Goal: Feedback & Contribution: Submit feedback/report problem

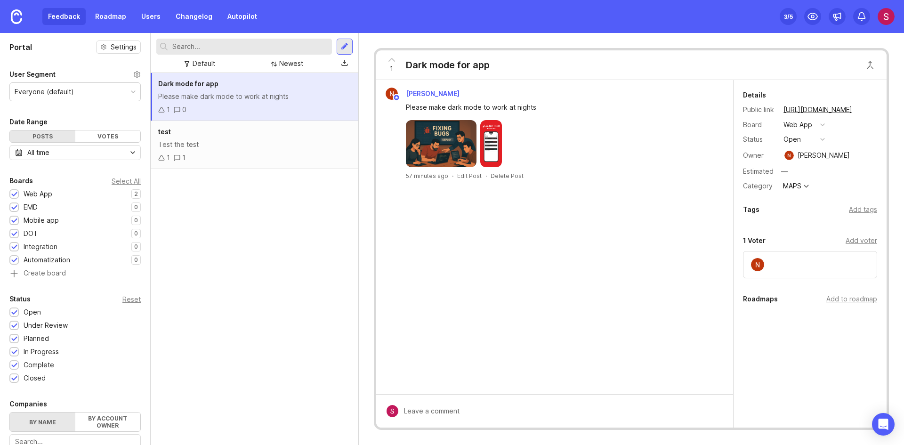
click at [487, 104] on div "Please make dark mode to work at nights" at bounding box center [560, 107] width 308 height 10
click at [181, 112] on div "0" at bounding box center [180, 109] width 13 height 10
click at [456, 413] on div at bounding box center [561, 411] width 326 height 18
type textarea "Good idea"
click at [697, 416] on button "Submit" at bounding box center [706, 411] width 38 height 16
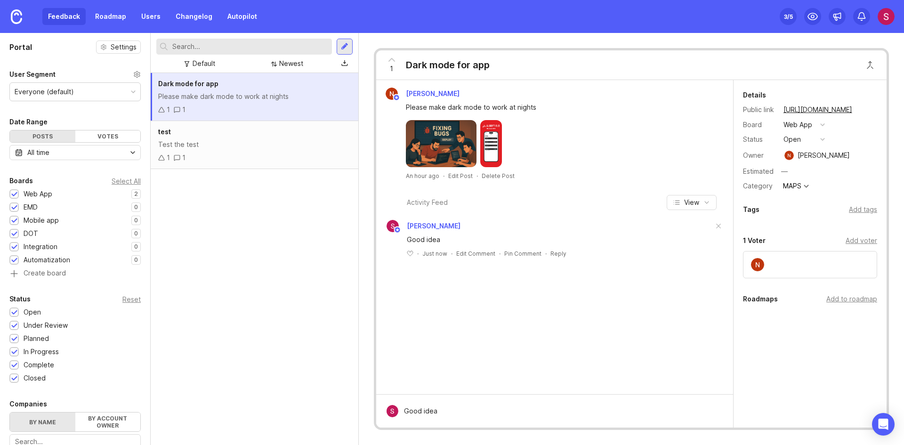
click at [227, 255] on div "Dark mode for app Please make dark mode to work at nights 1 1 test Test the tes…" at bounding box center [255, 259] width 208 height 372
click at [805, 169] on input "00" at bounding box center [827, 171] width 99 height 12
type input "092020220220202022"
click at [777, 402] on div "Details Public link [URL][DOMAIN_NAME] Board Web App Status open Owner [PERSON_…" at bounding box center [809, 253] width 153 height 347
click at [792, 168] on div "—" at bounding box center [827, 171] width 99 height 12
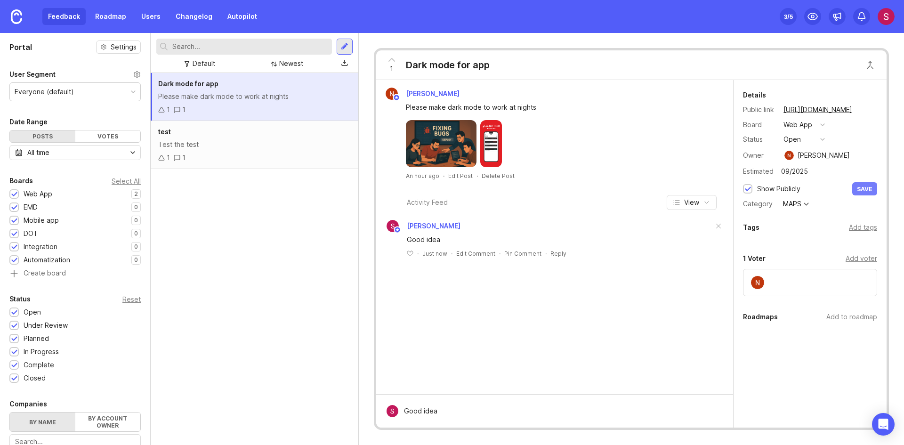
type input "09/2025"
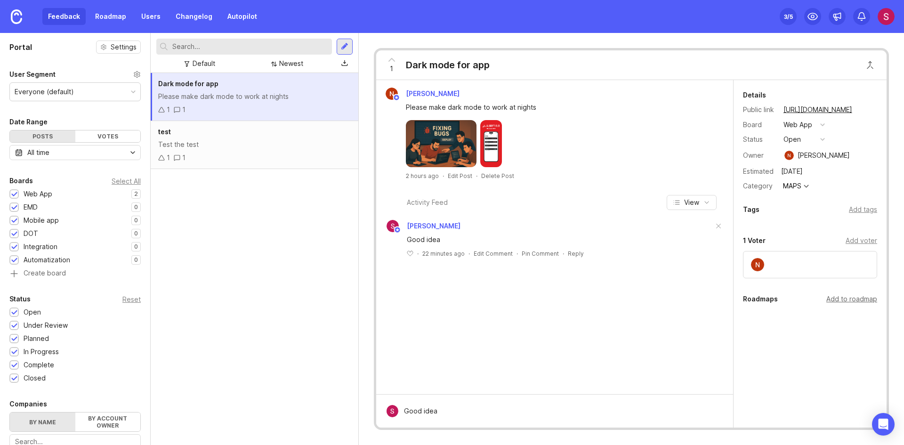
click at [847, 301] on div "Add to roadmap" at bounding box center [851, 299] width 51 height 10
click at [69, 95] on div "Everyone (default)" at bounding box center [44, 92] width 59 height 10
click at [76, 76] on div "User Segment" at bounding box center [74, 74] width 131 height 11
click at [115, 18] on link "Roadmap" at bounding box center [110, 16] width 42 height 17
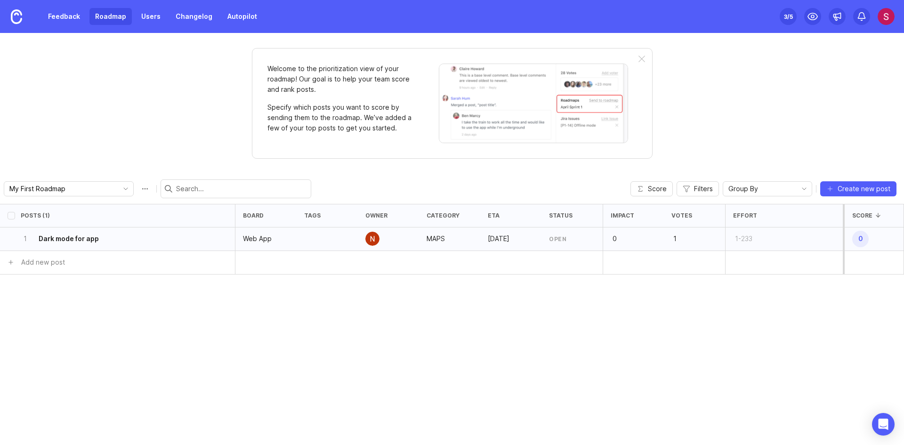
click at [859, 244] on span "0" at bounding box center [860, 239] width 16 height 16
drag, startPoint x: 684, startPoint y: 241, endPoint x: 657, endPoint y: 238, distance: 27.4
click at [657, 238] on li "1 Dark mode for app Web App MAPS [DATE] open 0 1 1-233 0" at bounding box center [452, 239] width 904 height 24
click at [637, 59] on div "Welcome to the prioritization view of your roadmap! Our goal is to help your te…" at bounding box center [452, 103] width 400 height 111
click at [641, 60] on div at bounding box center [641, 60] width 7 height 8
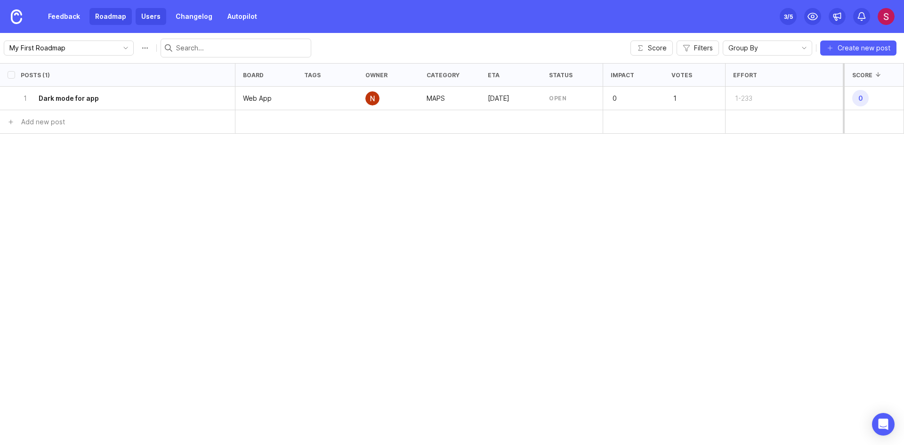
click at [139, 14] on link "Users" at bounding box center [151, 16] width 31 height 17
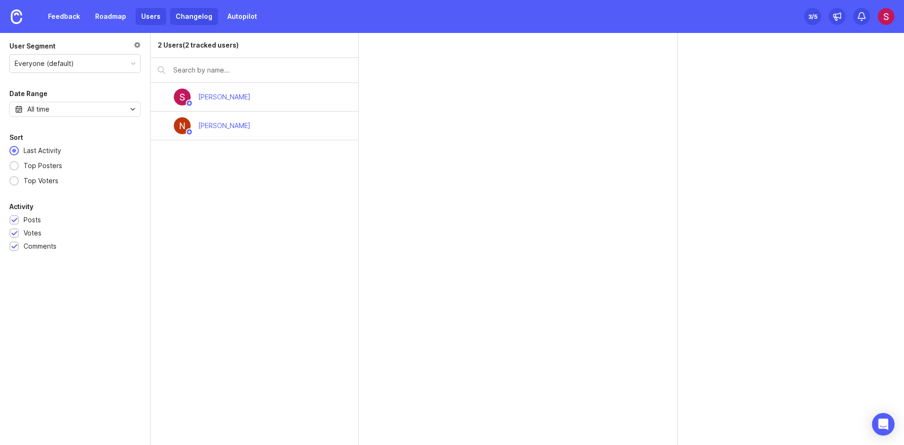
click at [183, 17] on link "Changelog" at bounding box center [194, 16] width 48 height 17
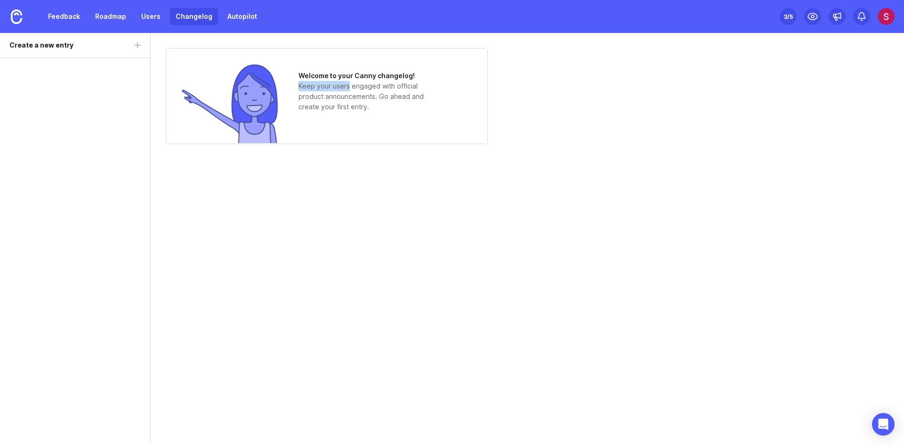
drag, startPoint x: 347, startPoint y: 83, endPoint x: 442, endPoint y: 77, distance: 94.8
click at [441, 74] on div "Welcome to your Canny changelog! Keep your users engaged with official product …" at bounding box center [327, 96] width 322 height 96
click at [424, 102] on p "Keep your users engaged with official product announcements. Go ahead and creat…" at bounding box center [368, 96] width 141 height 31
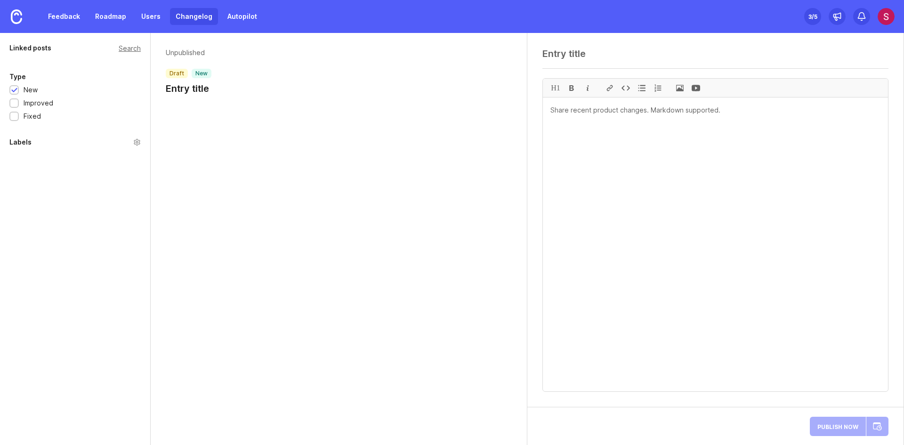
click at [218, 86] on header "Unpublished draft new Entry title" at bounding box center [339, 71] width 346 height 47
click at [208, 86] on h1 "Entry title" at bounding box center [189, 88] width 46 height 13
click at [565, 58] on textarea at bounding box center [715, 53] width 346 height 11
click at [603, 49] on textarea at bounding box center [715, 53] width 346 height 11
type textarea "My first Changelog"
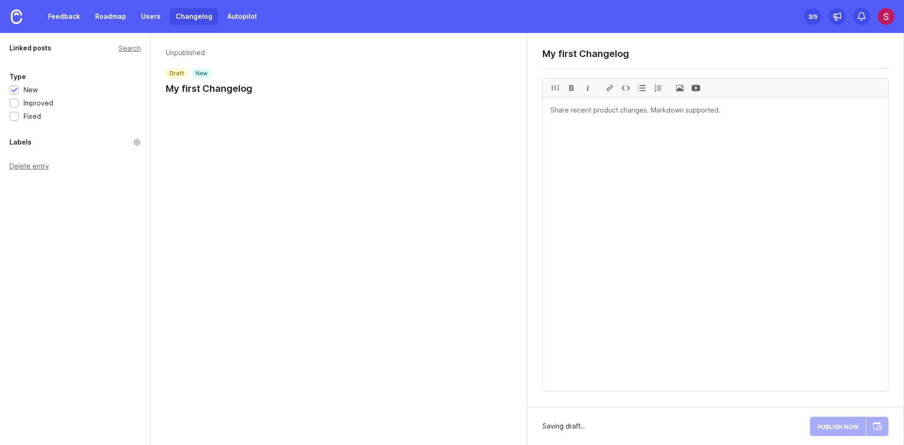
click at [594, 170] on textarea at bounding box center [715, 244] width 345 height 294
type textarea "What is change log?"
click at [845, 430] on div "Publish Now" at bounding box center [848, 426] width 79 height 23
click at [830, 429] on span "Publish Now" at bounding box center [837, 426] width 41 height 6
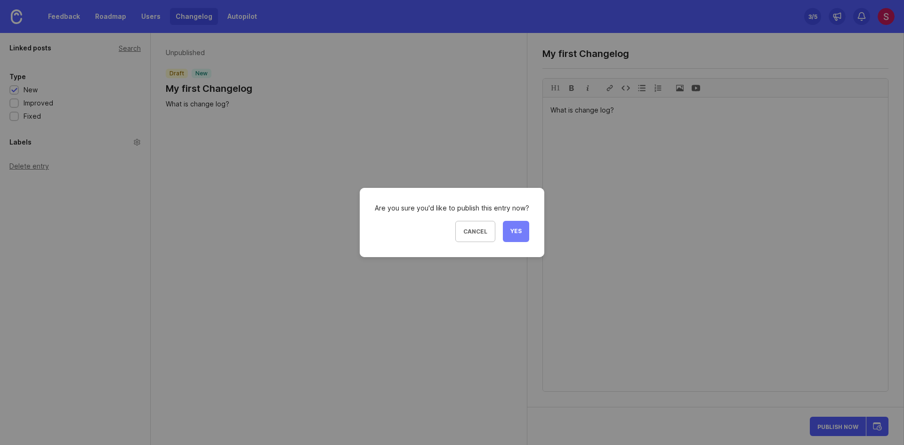
click at [517, 226] on button "Yes" at bounding box center [516, 231] width 26 height 21
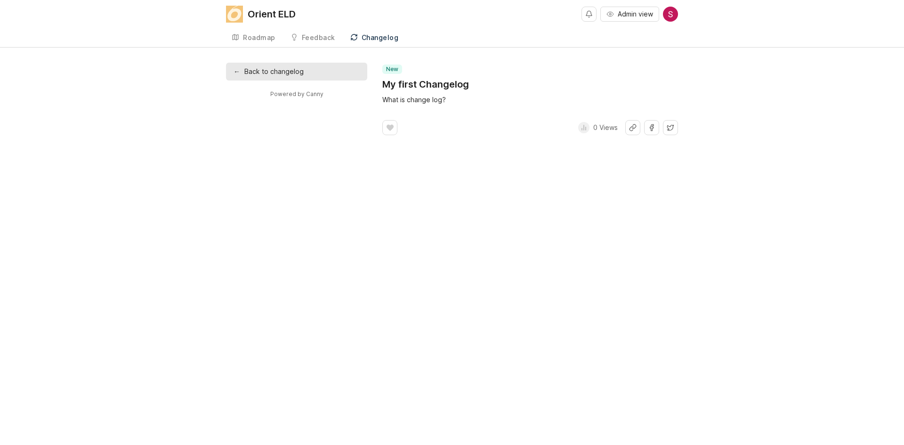
click at [392, 38] on div "Changelog" at bounding box center [379, 37] width 37 height 7
click at [643, 16] on span "Admin view" at bounding box center [634, 13] width 35 height 9
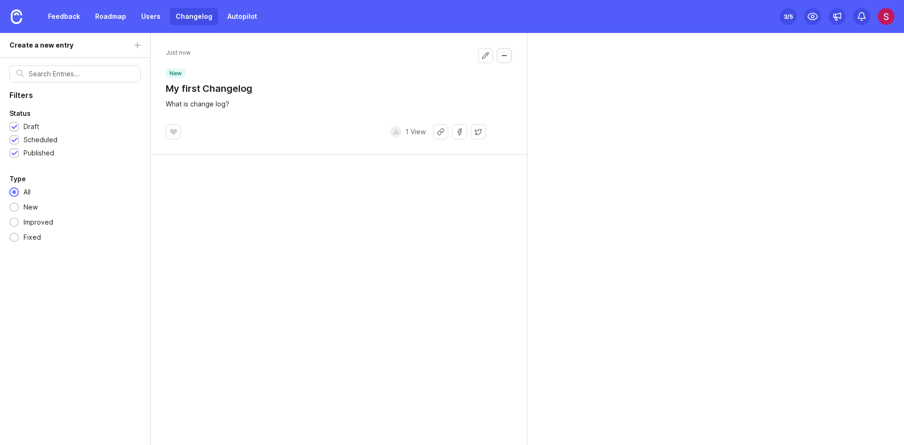
click at [500, 50] on button "Collapse changelog entry" at bounding box center [503, 55] width 15 height 15
click at [508, 60] on button "Collapse changelog entry" at bounding box center [503, 55] width 15 height 15
click at [174, 127] on div at bounding box center [173, 131] width 15 height 15
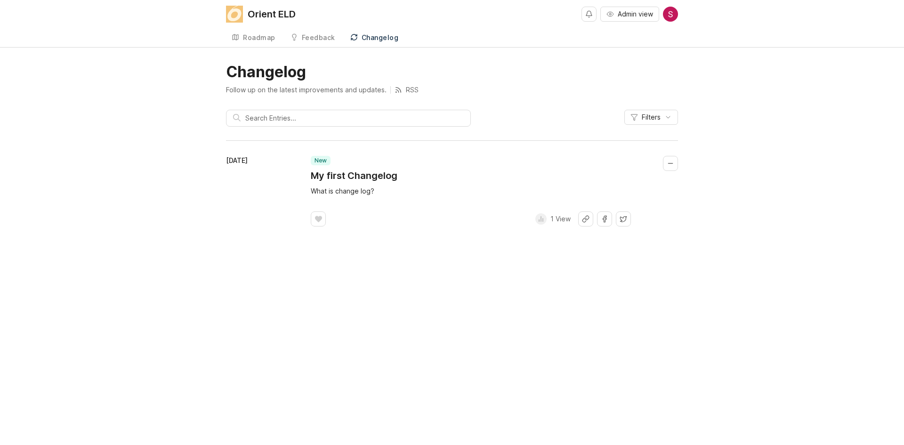
drag, startPoint x: 243, startPoint y: 160, endPoint x: 301, endPoint y: 178, distance: 60.6
click at [301, 178] on div "[DATE]" at bounding box center [268, 191] width 85 height 71
click at [368, 212] on footer "﻿ 1 View" at bounding box center [471, 218] width 320 height 15
click at [317, 224] on div at bounding box center [318, 218] width 15 height 15
click at [662, 115] on button "Filters" at bounding box center [651, 117] width 54 height 15
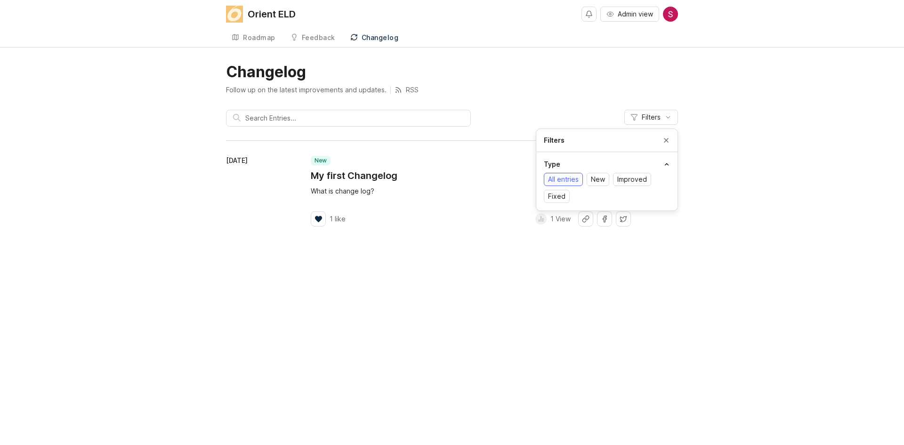
click at [684, 118] on div "Changelog Follow up on the latest improvements and updates. RSS Filters [DATE] …" at bounding box center [452, 152] width 904 height 179
click at [319, 36] on div "Feedback" at bounding box center [318, 37] width 33 height 7
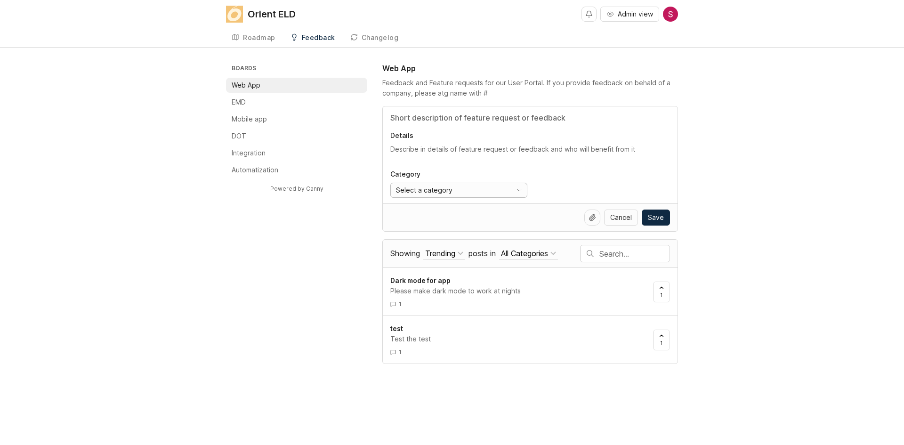
click at [438, 184] on div "Select a category" at bounding box center [449, 190] width 117 height 14
click at [639, 173] on div "Category Select a category" at bounding box center [530, 183] width 280 height 28
click at [654, 216] on span "Save" at bounding box center [656, 217] width 16 height 9
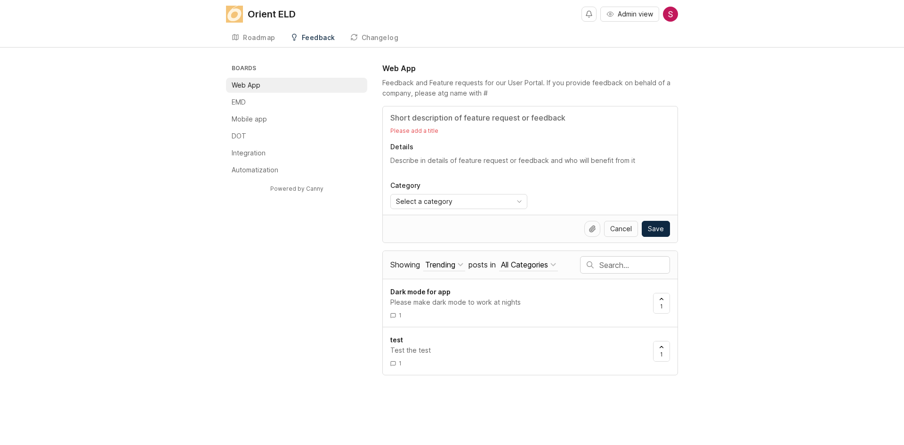
click at [429, 120] on input "Title" at bounding box center [530, 117] width 280 height 11
click at [416, 139] on div "Please add a title Details Category Select a category" at bounding box center [530, 160] width 295 height 108
click at [421, 154] on div "Please add a title Details Category Select a category" at bounding box center [530, 160] width 295 height 108
click at [430, 175] on div "Please add a title Details Category Select a category" at bounding box center [530, 160] width 295 height 108
click at [444, 152] on div "Please add a title Details Category Select a category" at bounding box center [530, 160] width 295 height 108
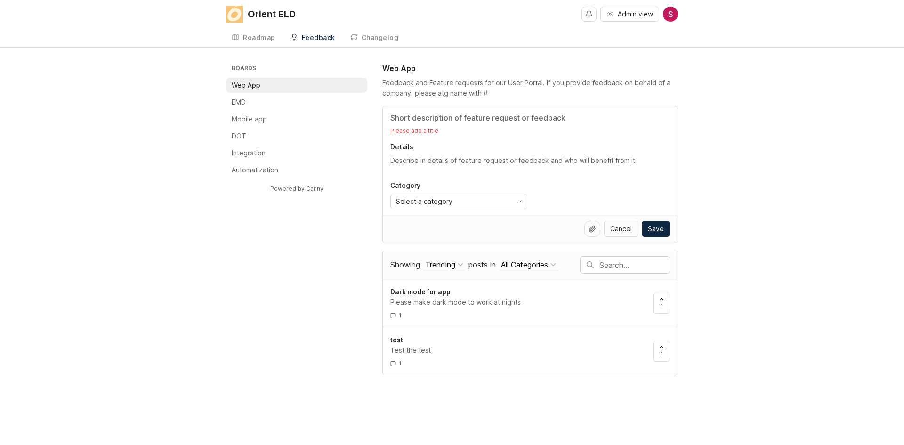
click at [442, 162] on textarea "Details" at bounding box center [530, 160] width 280 height 10
click at [665, 302] on div at bounding box center [661, 303] width 16 height 20
click at [660, 345] on icon at bounding box center [661, 346] width 7 height 7
click at [663, 299] on icon at bounding box center [661, 298] width 7 height 7
click at [670, 304] on div "Dark mode for app Please make dark mode to work at nights 1 1" at bounding box center [530, 303] width 295 height 48
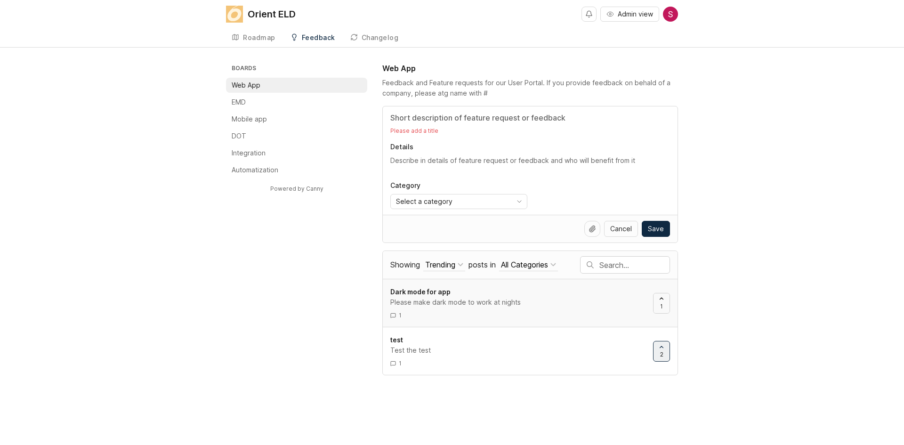
click at [663, 304] on div at bounding box center [661, 303] width 16 height 20
click at [457, 264] on button "Trending" at bounding box center [444, 264] width 42 height 13
click at [445, 319] on div "Top" at bounding box center [437, 312] width 53 height 16
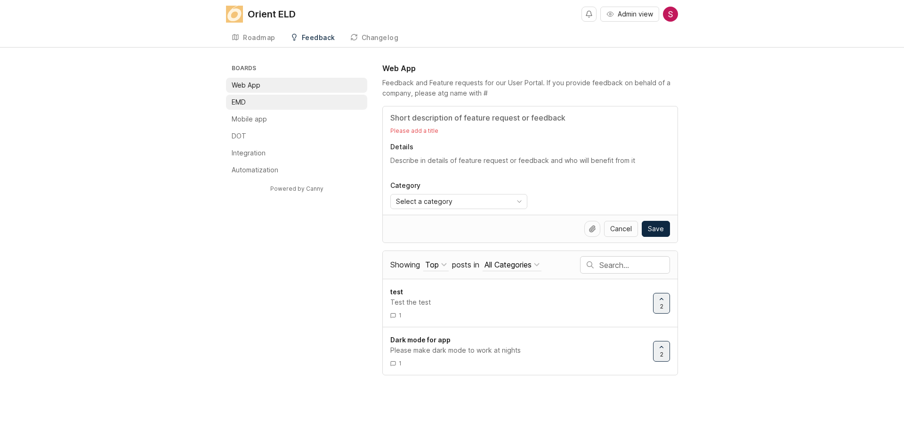
click at [256, 104] on li "EMD" at bounding box center [296, 102] width 141 height 15
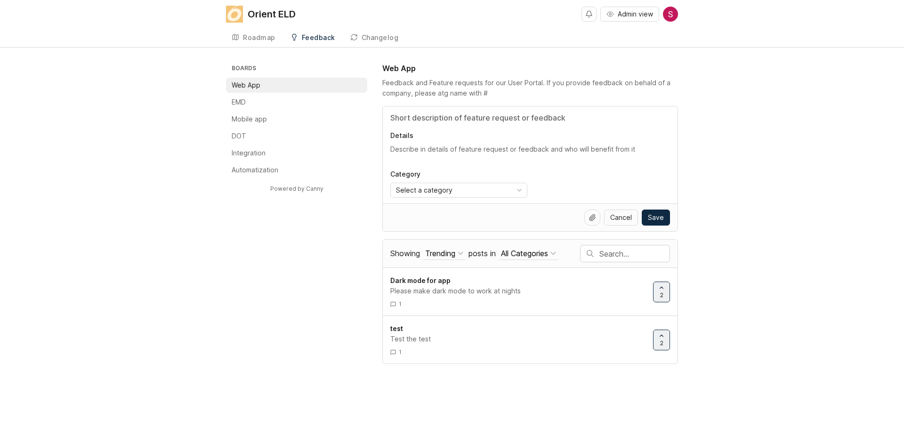
click at [779, 98] on div "Boards Web App EMD Mobile app DOT Integration Automatization Powered by Canny W…" at bounding box center [452, 213] width 904 height 301
click at [255, 34] on div "Roadmap" at bounding box center [259, 37] width 32 height 7
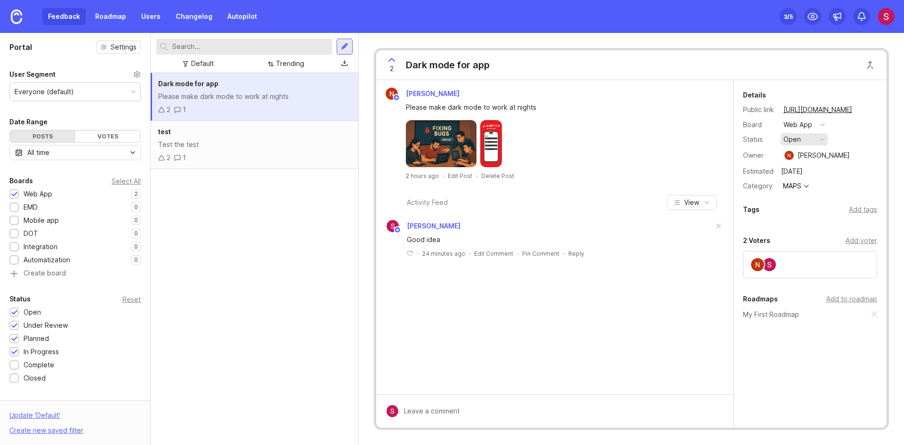
click at [808, 143] on button "open" at bounding box center [803, 139] width 47 height 12
click at [808, 192] on div "planned" at bounding box center [800, 191] width 30 height 8
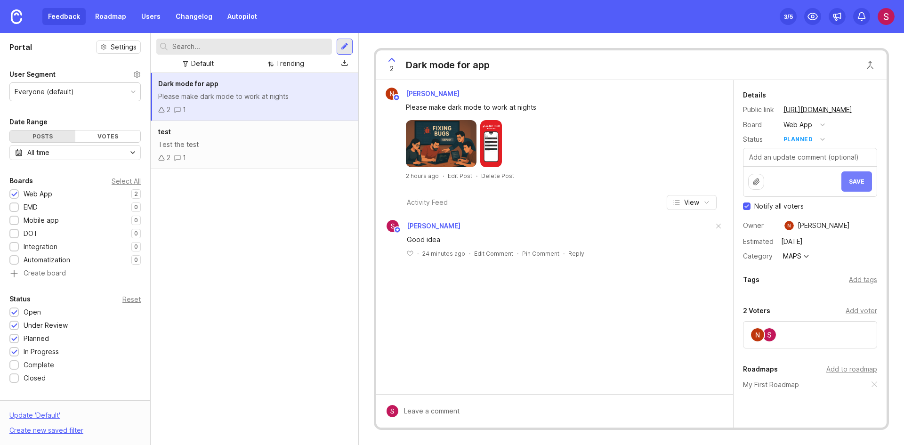
click at [849, 179] on span "Save" at bounding box center [857, 181] width 16 height 7
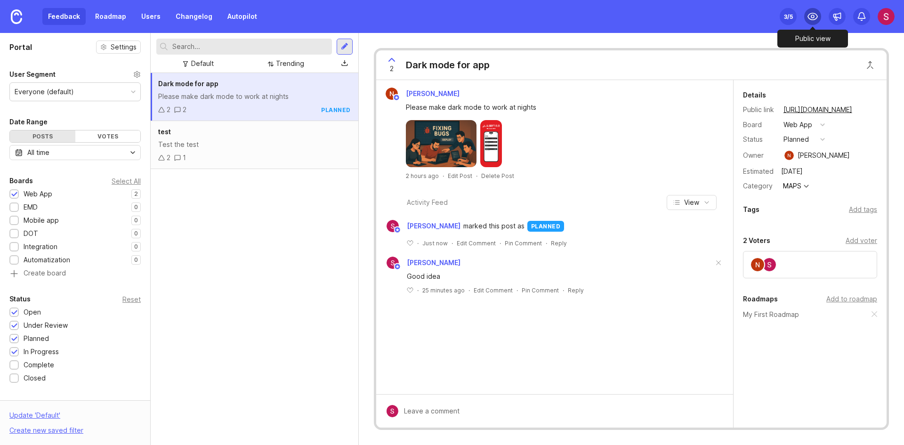
click at [808, 17] on icon at bounding box center [812, 16] width 9 height 7
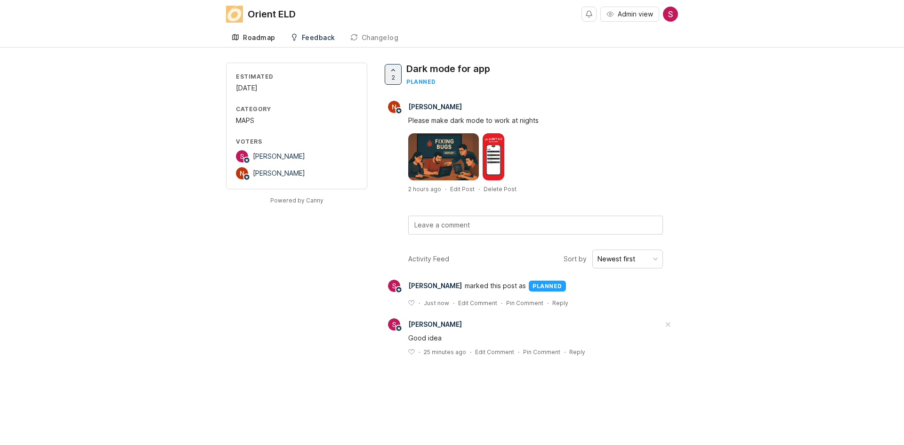
click at [250, 40] on div "Roadmap" at bounding box center [259, 37] width 32 height 7
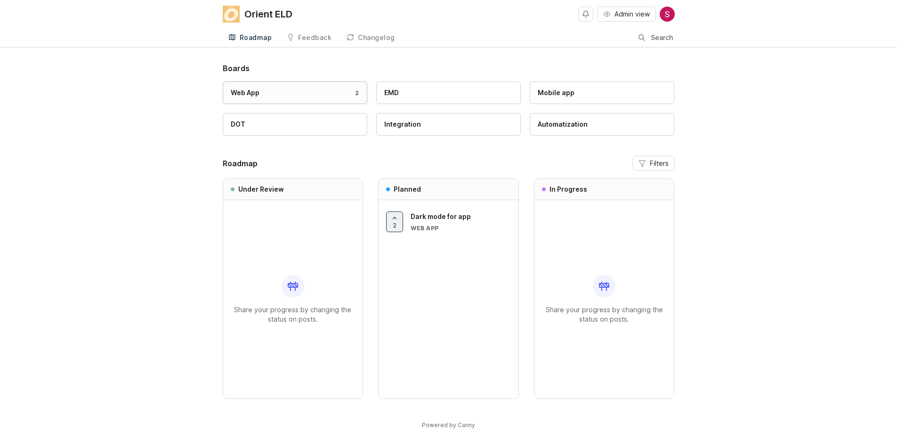
click at [331, 93] on div "Web App 2" at bounding box center [295, 93] width 128 height 10
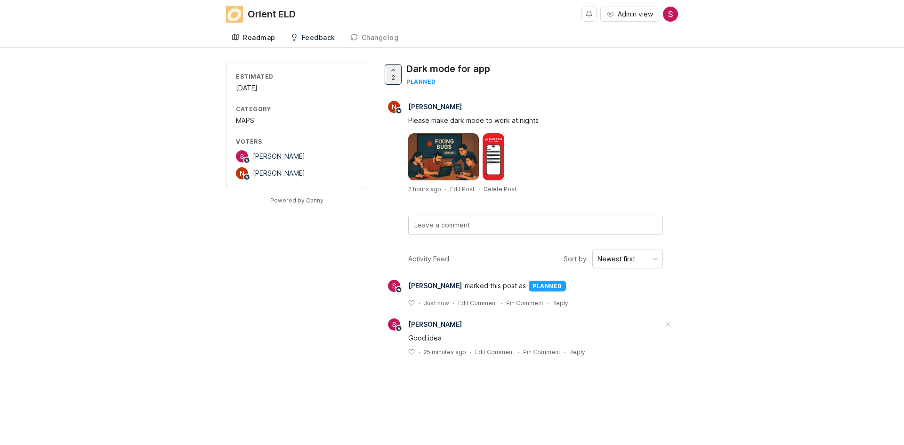
click at [257, 36] on div "Roadmap" at bounding box center [259, 37] width 32 height 7
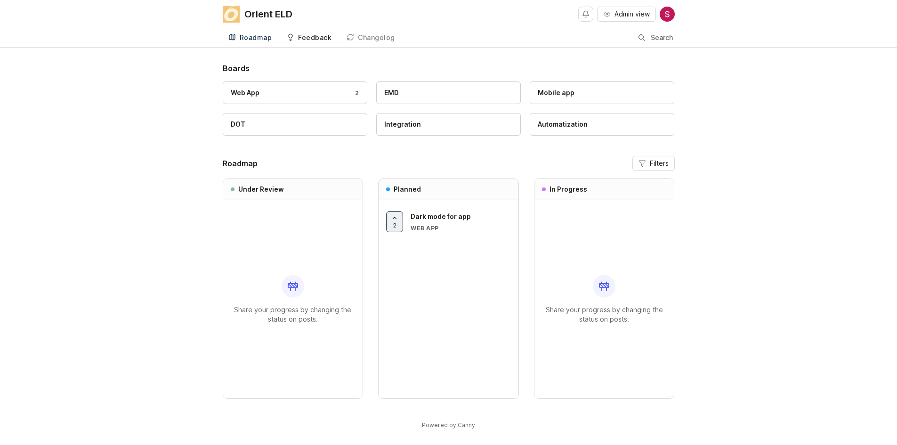
click at [316, 39] on div "Feedback" at bounding box center [314, 37] width 33 height 7
click at [378, 44] on link "Changelog" at bounding box center [371, 37] width 60 height 19
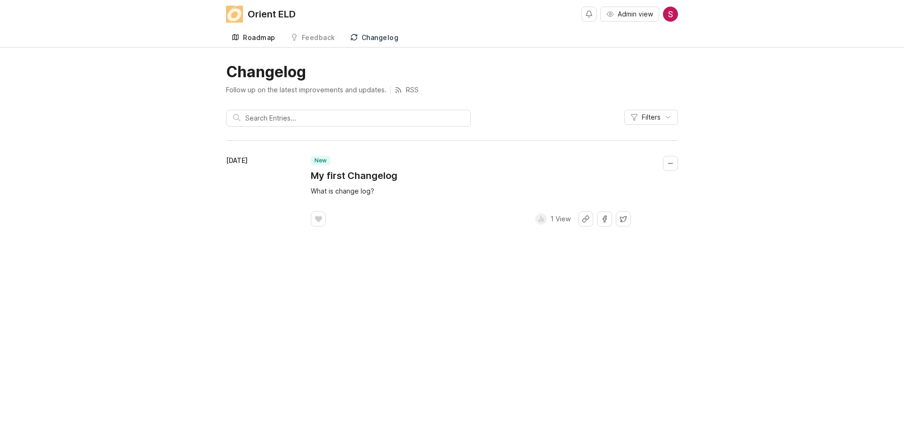
click at [249, 28] on link "Roadmap" at bounding box center [253, 37] width 55 height 19
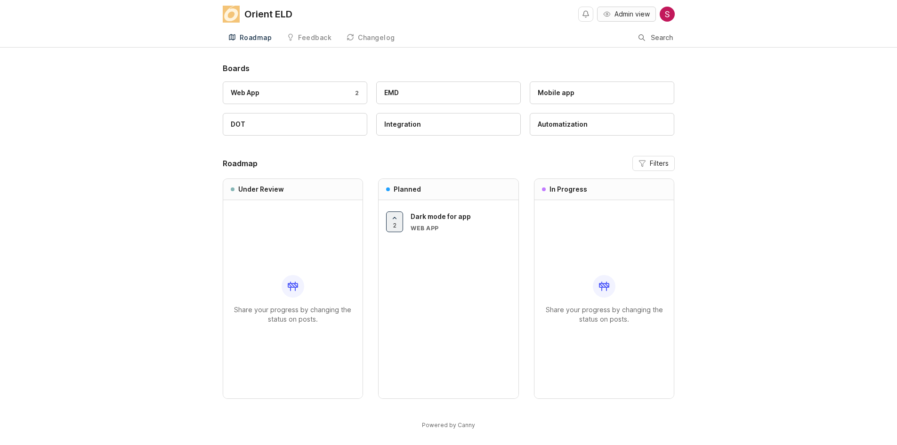
click at [620, 16] on span "Admin view" at bounding box center [631, 13] width 35 height 9
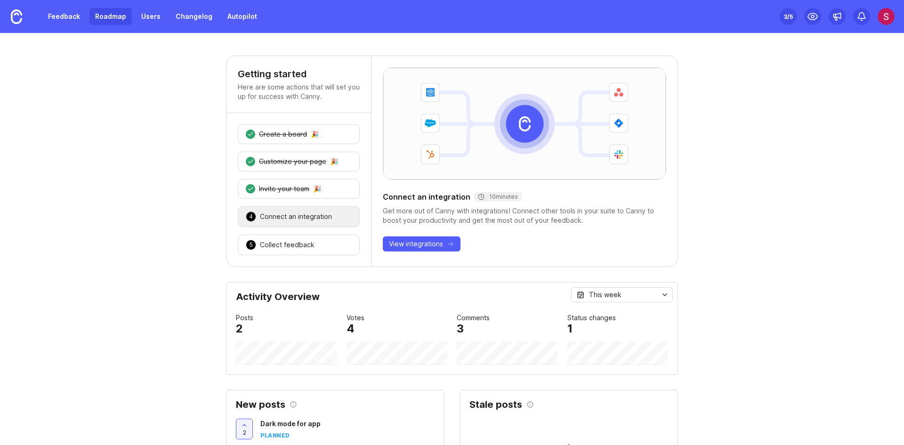
click at [95, 17] on link "Roadmap" at bounding box center [110, 16] width 42 height 17
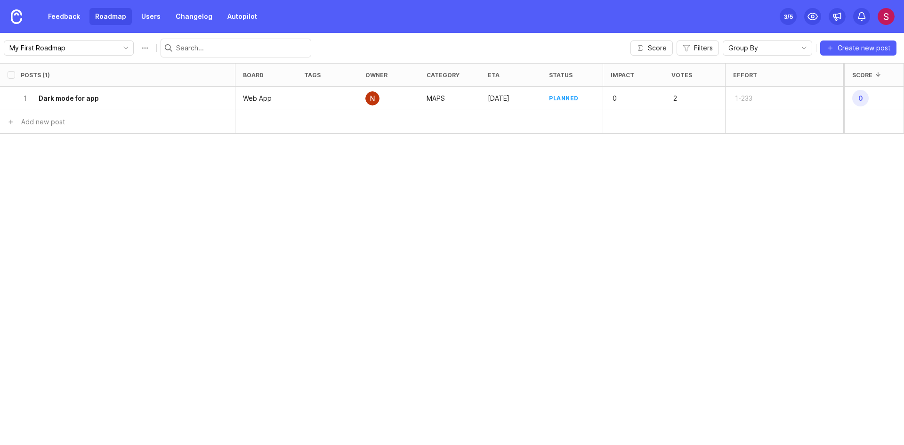
drag, startPoint x: 296, startPoint y: 368, endPoint x: 279, endPoint y: 360, distance: 18.7
click at [296, 368] on div "Posts (1) board tags owner category eta status Impact Votes Effort Score 1 Dark…" at bounding box center [452, 254] width 904 height 382
click at [157, 21] on link "Users" at bounding box center [151, 16] width 31 height 17
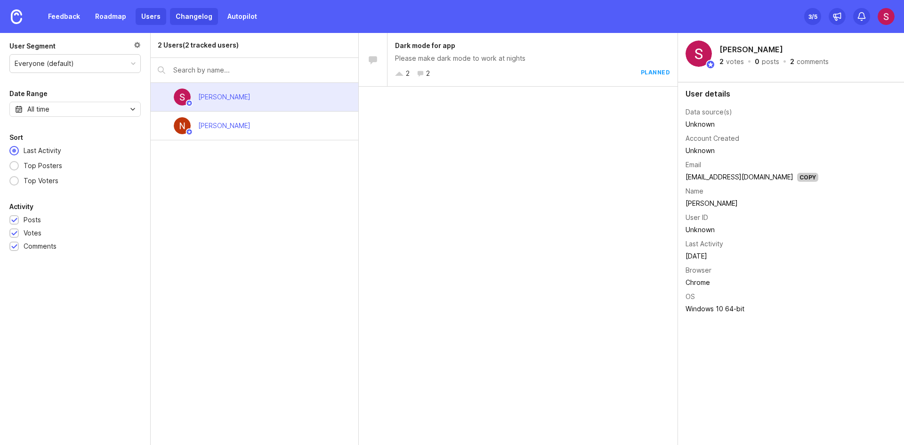
click at [200, 18] on link "Changelog" at bounding box center [194, 16] width 48 height 17
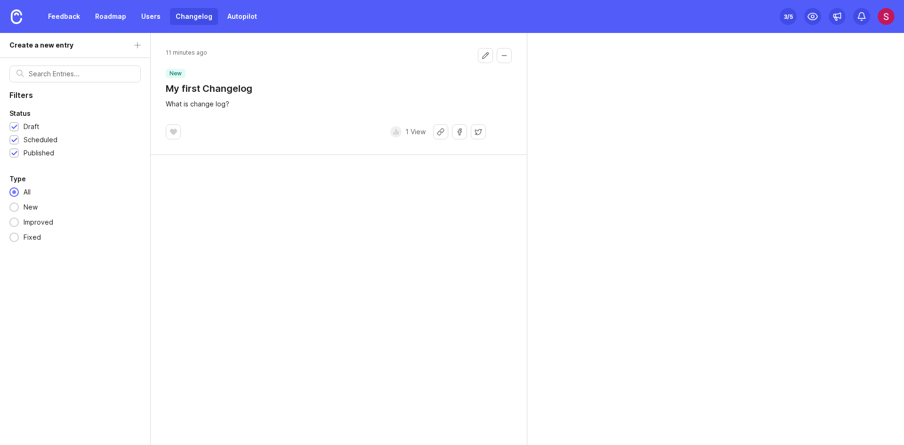
drag, startPoint x: 294, startPoint y: 122, endPoint x: 267, endPoint y: 167, distance: 52.1
click at [295, 122] on div "11 minutes ago new My first Changelog What is change log? ﻿ 1 View" at bounding box center [339, 94] width 376 height 122
click at [312, 227] on div "11 minutes ago new My first Changelog What is change log? ﻿ 1 View" at bounding box center [339, 239] width 376 height 412
click at [275, 225] on div "11 minutes ago new My first Changelog What is change log? ﻿ 1 View" at bounding box center [339, 239] width 376 height 412
click at [278, 201] on div "11 minutes ago new My first Changelog What is change log? ﻿ 1 View" at bounding box center [339, 239] width 376 height 412
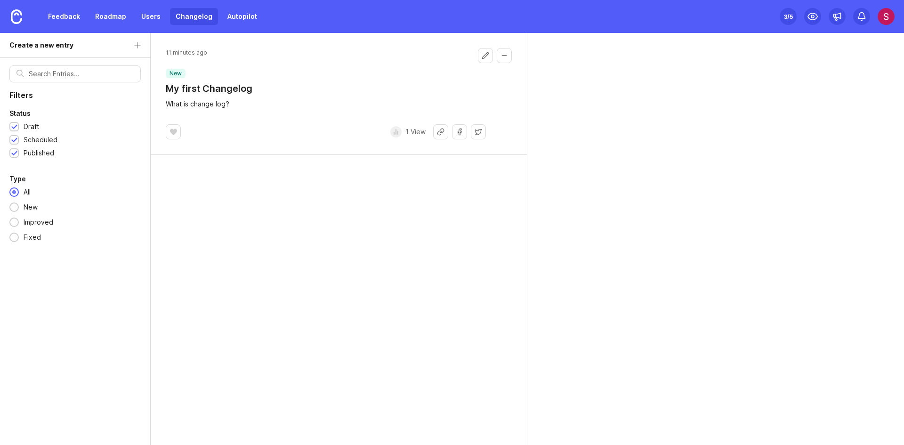
click at [243, 213] on div "11 minutes ago new My first Changelog What is change log? ﻿ 1 View" at bounding box center [339, 239] width 376 height 412
click at [336, 89] on header "11 minutes ago new My first Changelog" at bounding box center [339, 71] width 346 height 47
drag, startPoint x: 246, startPoint y: 50, endPoint x: 165, endPoint y: 49, distance: 81.0
click at [165, 49] on div "11 minutes ago new My first Changelog What is change log? ﻿ 1 View" at bounding box center [339, 94] width 376 height 122
click at [240, 47] on div "11 minutes ago new My first Changelog What is change log? ﻿ 1 View" at bounding box center [339, 94] width 376 height 122
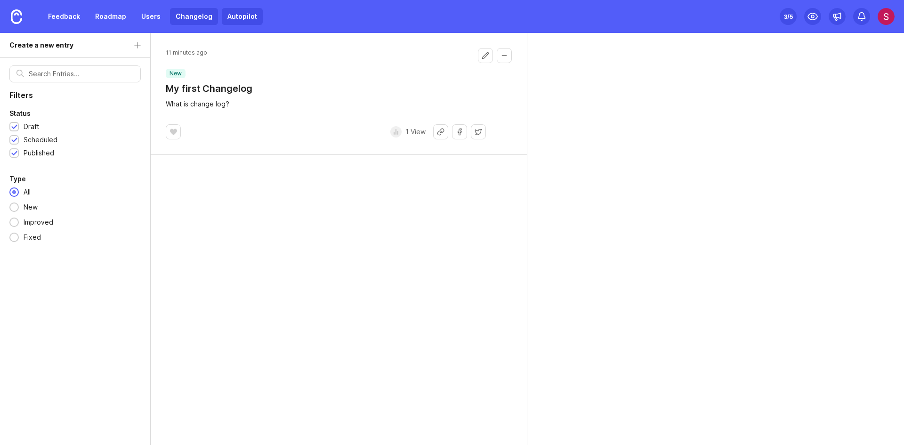
click at [239, 9] on link "Autopilot" at bounding box center [242, 16] width 41 height 17
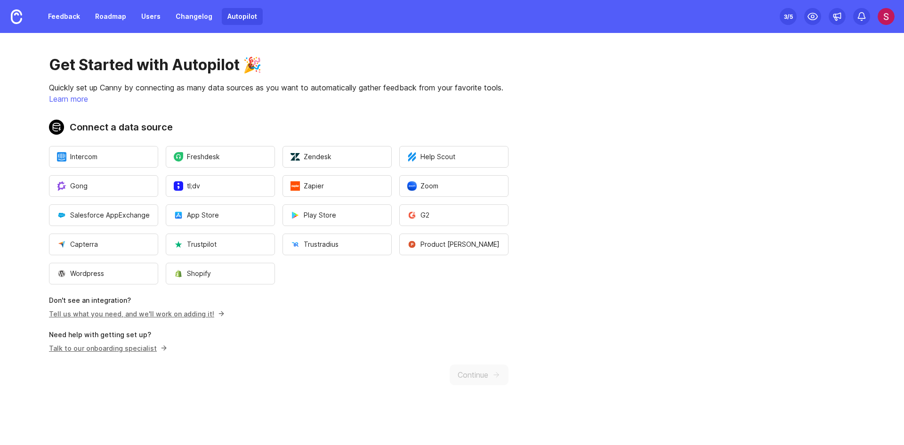
click at [298, 75] on div "Get Started with Autopilot 🎉 Quickly set up Canny by connecting as many data so…" at bounding box center [278, 220] width 557 height 375
click at [156, 98] on p "Learn more" at bounding box center [278, 98] width 459 height 11
click at [136, 90] on p "Quickly set up Canny by connecting as many data sources as you want to automati…" at bounding box center [278, 87] width 459 height 11
click at [241, 119] on div "Get Started with Autopilot 🎉 Quickly set up Canny by connecting as many data so…" at bounding box center [278, 220] width 557 height 375
click at [212, 117] on div "Get Started with Autopilot 🎉 Quickly set up Canny by connecting as many data so…" at bounding box center [278, 220] width 557 height 375
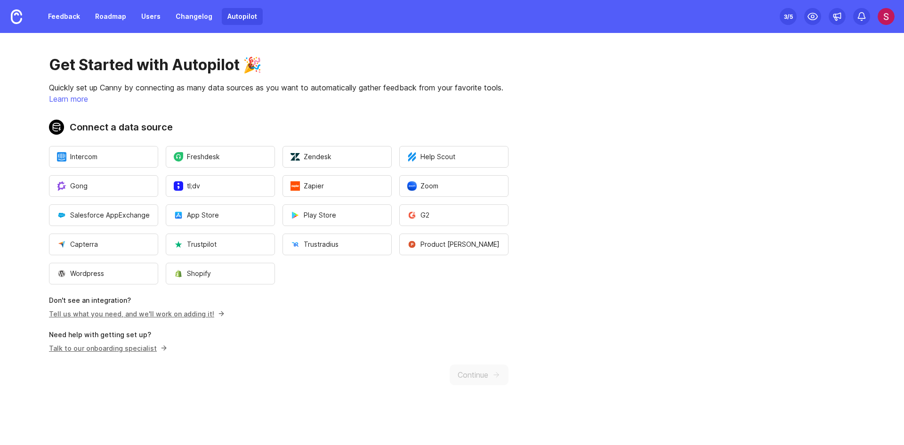
click at [240, 110] on div "Get Started with Autopilot 🎉 Quickly set up Canny by connecting as many data so…" at bounding box center [278, 220] width 557 height 375
drag, startPoint x: 264, startPoint y: 99, endPoint x: 318, endPoint y: 91, distance: 54.2
click at [318, 91] on div "Get Started with Autopilot 🎉 Quickly set up Canny by connecting as many data so…" at bounding box center [278, 220] width 557 height 375
click at [251, 82] on p "Quickly set up Canny by connecting as many data sources as you want to automati…" at bounding box center [278, 87] width 459 height 11
drag, startPoint x: 248, startPoint y: 89, endPoint x: 369, endPoint y: 90, distance: 121.4
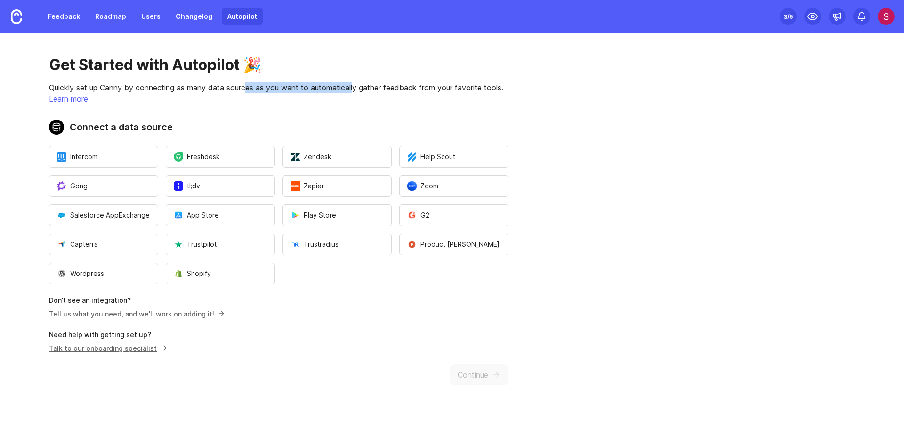
click at [356, 88] on p "Quickly set up Canny by connecting as many data sources as you want to automati…" at bounding box center [278, 87] width 459 height 11
click at [392, 91] on p "Quickly set up Canny by connecting as many data sources as you want to automati…" at bounding box center [278, 87] width 459 height 11
click at [398, 102] on p "Learn more" at bounding box center [278, 98] width 459 height 11
drag, startPoint x: 288, startPoint y: 90, endPoint x: 466, endPoint y: 91, distance: 178.8
click at [466, 91] on p "Quickly set up Canny by connecting as many data sources as you want to automati…" at bounding box center [278, 87] width 459 height 11
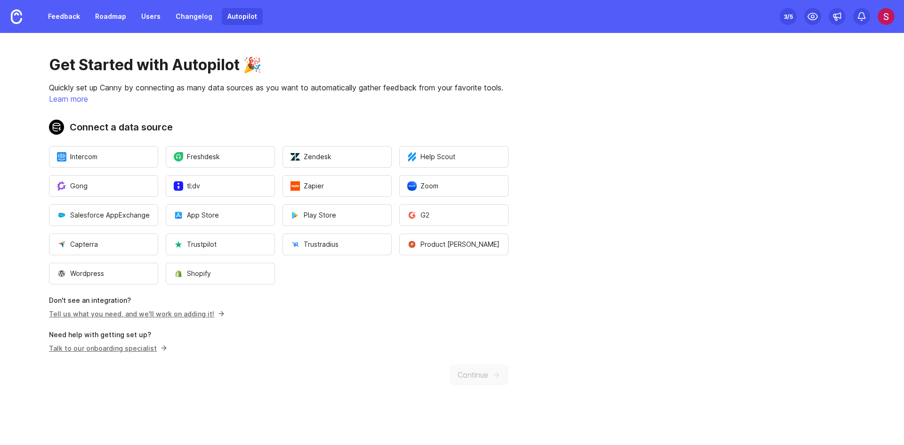
click at [498, 91] on p "Quickly set up Canny by connecting as many data sources as you want to automati…" at bounding box center [278, 87] width 459 height 11
click at [192, 91] on p "Quickly set up Canny by connecting as many data sources as you want to automati…" at bounding box center [278, 87] width 459 height 11
drag, startPoint x: 155, startPoint y: 78, endPoint x: 386, endPoint y: 88, distance: 231.8
click at [361, 88] on div "Get Started with Autopilot 🎉 Quickly set up Canny by connecting as many data so…" at bounding box center [278, 220] width 557 height 375
click at [416, 88] on p "Quickly set up Canny by connecting as many data sources as you want to automati…" at bounding box center [278, 87] width 459 height 11
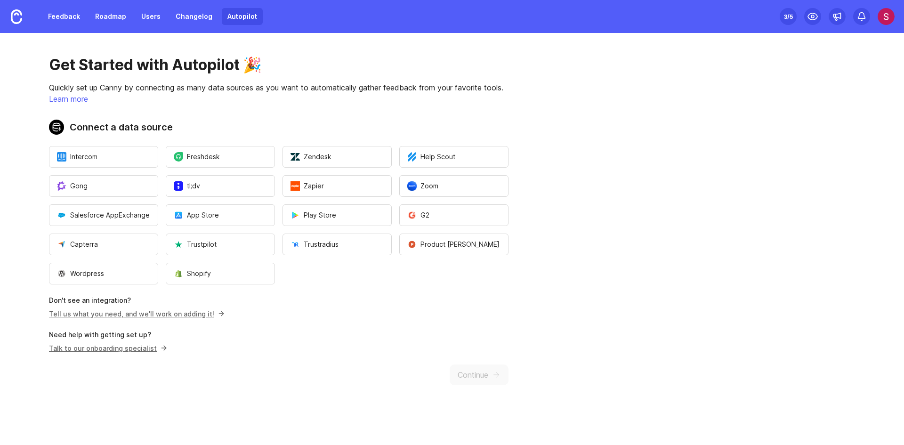
click at [80, 1] on div "Feedback Roadmap Users Changelog Autopilot" at bounding box center [131, 16] width 263 height 33
click at [107, 17] on link "Roadmap" at bounding box center [110, 16] width 42 height 17
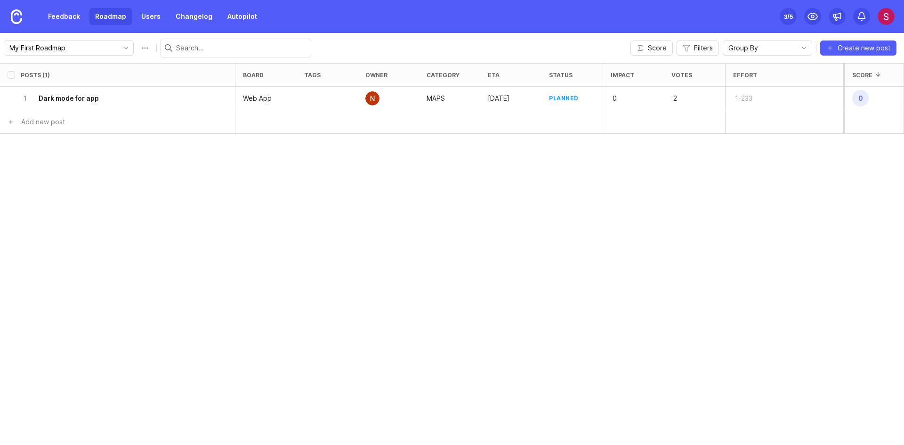
click at [554, 196] on div "Posts (1) board tags owner category eta status Impact Votes Effort Score 1 Dark…" at bounding box center [452, 254] width 904 height 382
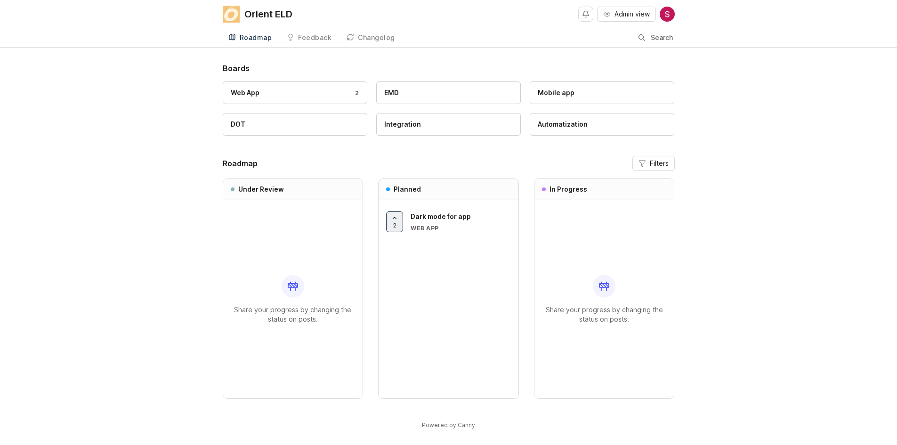
click at [735, 141] on div "Boards Web App 2 EMD Mobile app DOT Integration Automatization Roadmap Filters …" at bounding box center [448, 254] width 897 height 383
click at [557, 100] on link "Mobile app" at bounding box center [601, 92] width 144 height 23
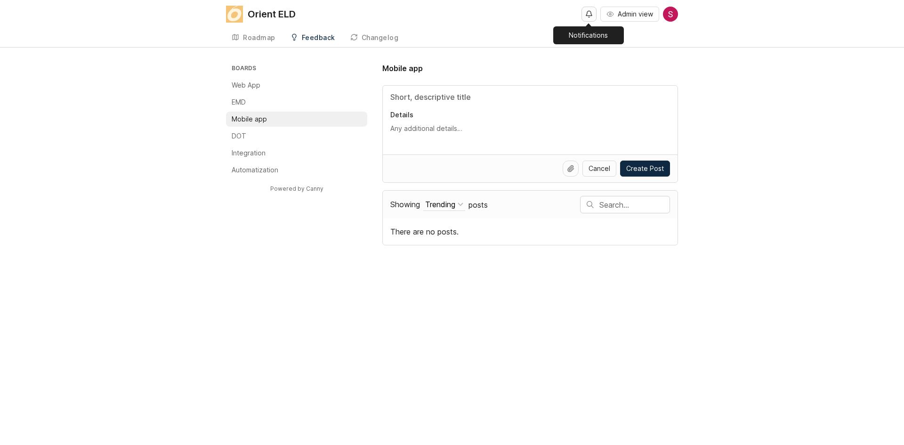
click at [593, 17] on button "Notifications" at bounding box center [588, 14] width 15 height 15
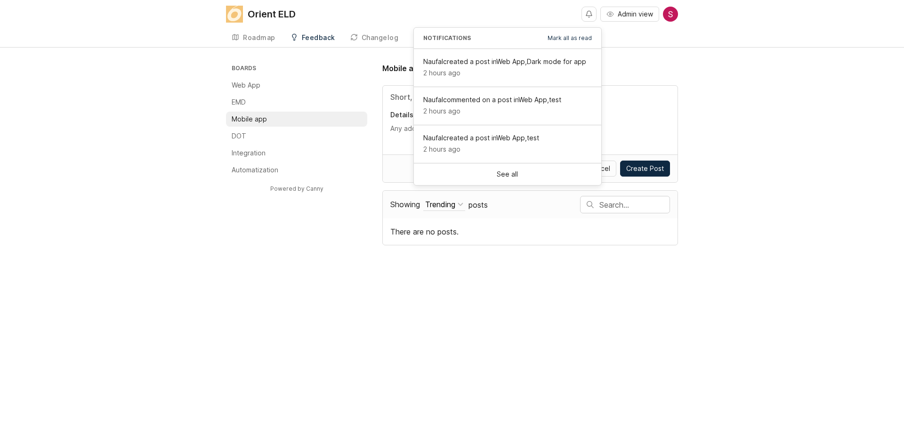
click at [705, 41] on div "Orient ELD Admin view Create Roadmap Feedback Mobile app 0 Changelog" at bounding box center [452, 23] width 904 height 47
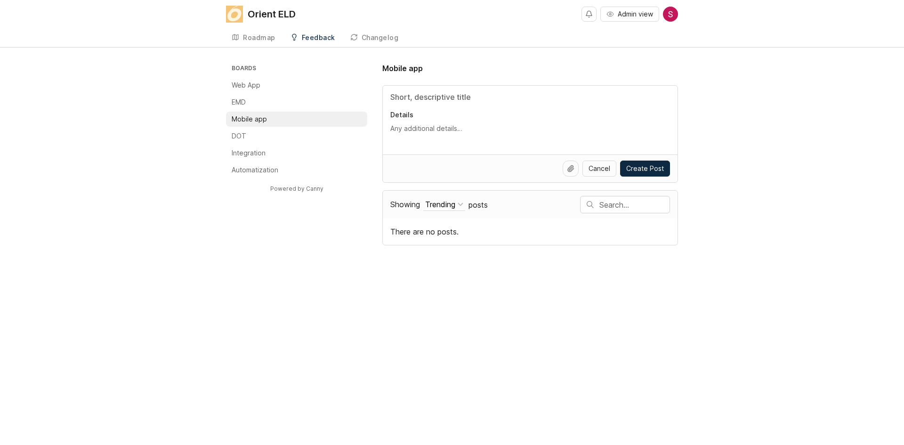
click at [670, 13] on img at bounding box center [670, 14] width 15 height 15
click at [396, 36] on link "Changelog" at bounding box center [374, 37] width 60 height 19
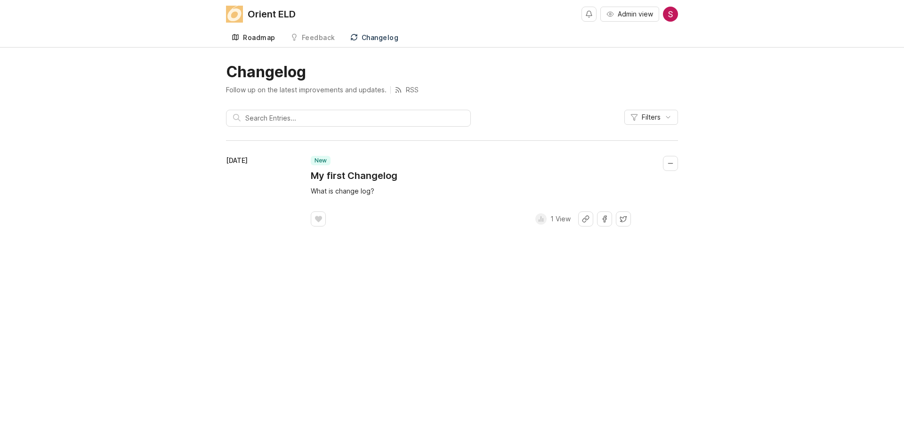
click at [254, 34] on div "Roadmap" at bounding box center [259, 37] width 32 height 7
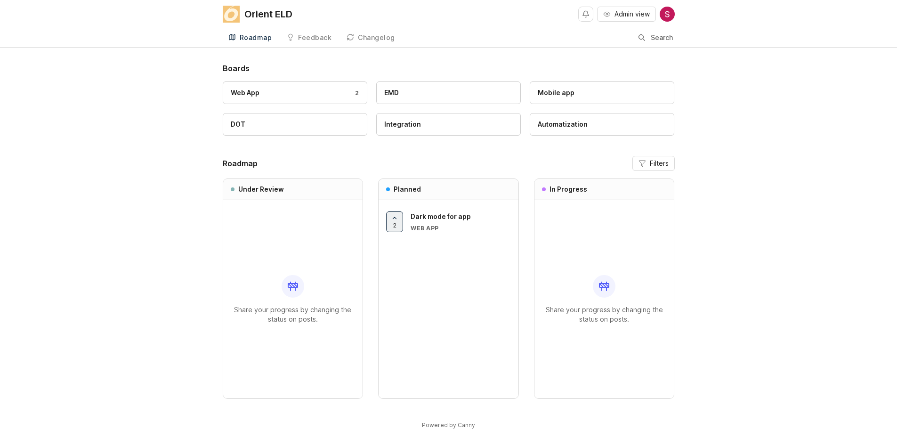
click at [159, 59] on div "Orient ELD Admin view Roadmap Feedback Feedback Changelog Search Boards Web App…" at bounding box center [448, 225] width 897 height 450
click at [308, 38] on div "Feedback" at bounding box center [314, 37] width 33 height 7
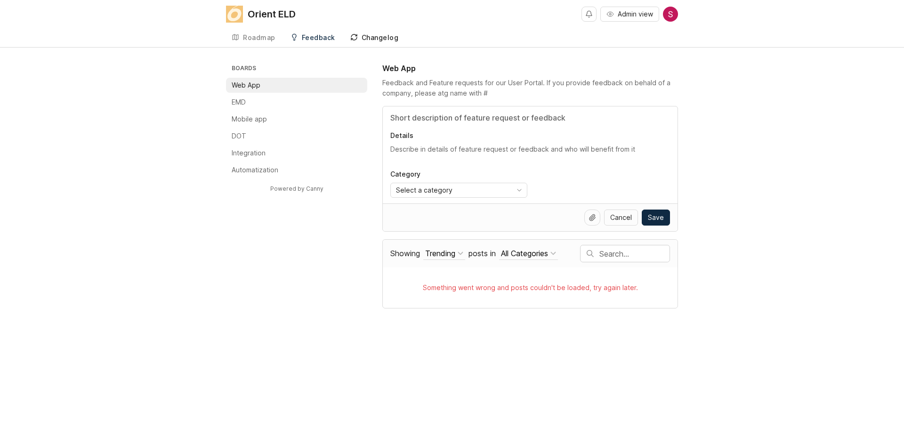
click at [376, 40] on div "Changelog" at bounding box center [379, 37] width 37 height 7
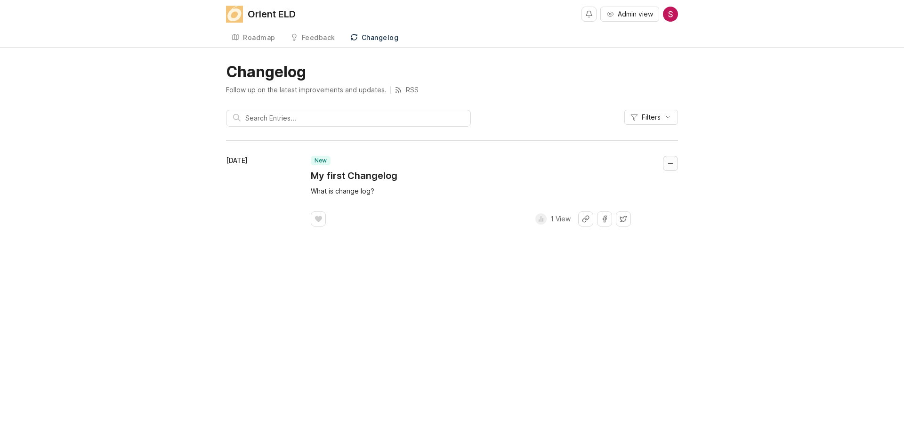
click at [668, 161] on button "Collapse changelog entry" at bounding box center [670, 163] width 15 height 15
click at [670, 171] on div at bounding box center [670, 169] width 15 height 26
click at [665, 160] on button "Collapse changelog entry" at bounding box center [670, 163] width 15 height 15
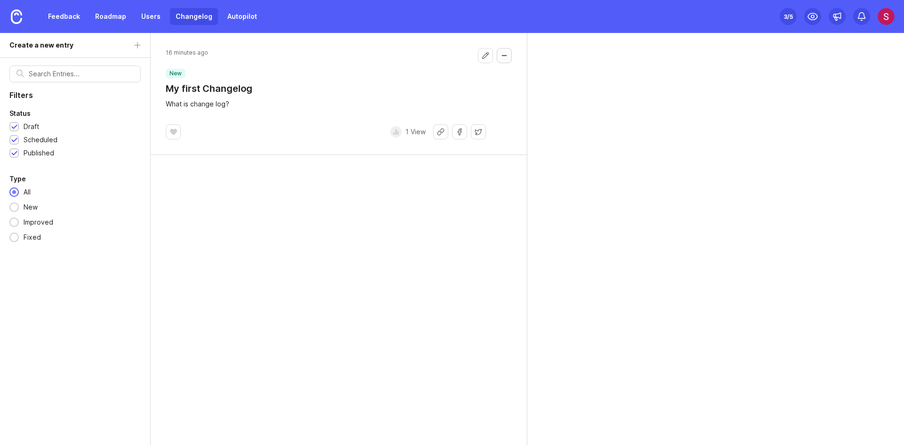
click at [507, 56] on button "Collapse changelog entry" at bounding box center [503, 55] width 15 height 15
click at [502, 53] on button "Collapse changelog entry" at bounding box center [503, 55] width 15 height 15
click at [236, 128] on footer "﻿ 1 View" at bounding box center [326, 131] width 320 height 15
click at [484, 59] on button "Edit changelog entry" at bounding box center [485, 55] width 15 height 15
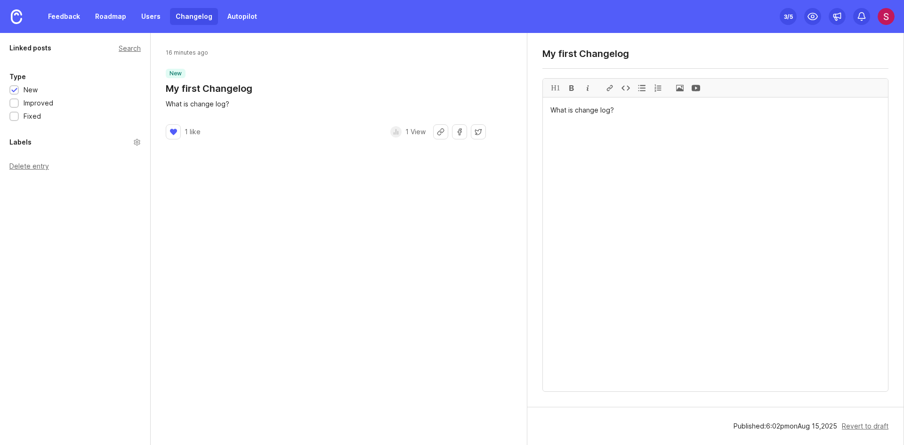
drag, startPoint x: 632, startPoint y: 53, endPoint x: 545, endPoint y: 55, distance: 87.6
click at [545, 55] on textarea "My first Changelog" at bounding box center [715, 53] width 346 height 11
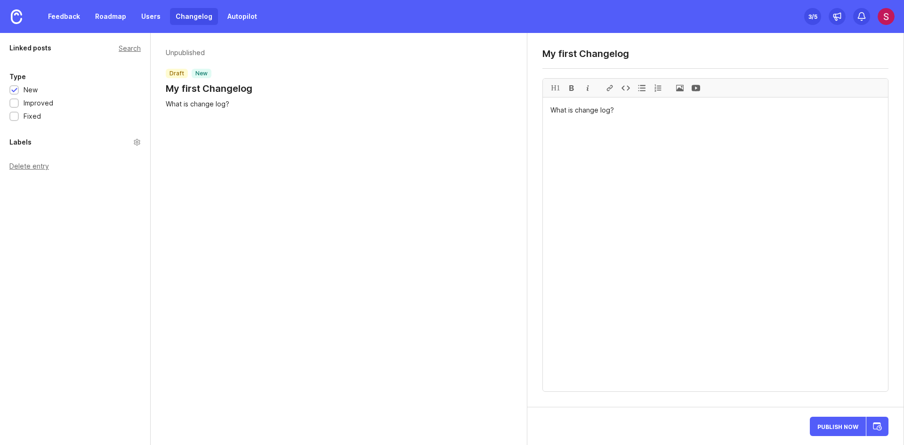
click at [276, 186] on div "Unpublished draft new My first Changelog What is change log?" at bounding box center [339, 239] width 376 height 412
click at [837, 16] on icon at bounding box center [836, 16] width 9 height 9
click at [815, 16] on div "3 /5" at bounding box center [812, 16] width 9 height 13
click at [886, 13] on img at bounding box center [885, 16] width 17 height 17
click at [625, 25] on div "Feedback Roadmap Users Changelog Autopilot Set up Canny 3 /5" at bounding box center [452, 16] width 904 height 33
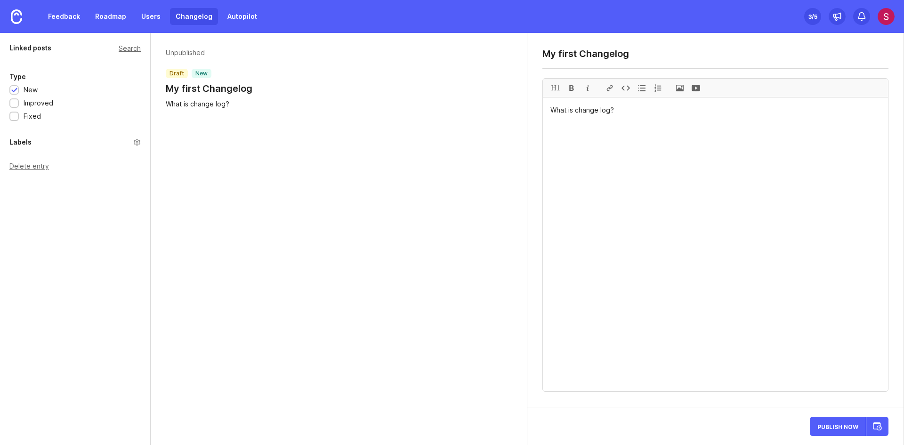
click at [176, 56] on p "Unpublished" at bounding box center [209, 52] width 87 height 9
click at [149, 14] on link "Users" at bounding box center [151, 16] width 31 height 17
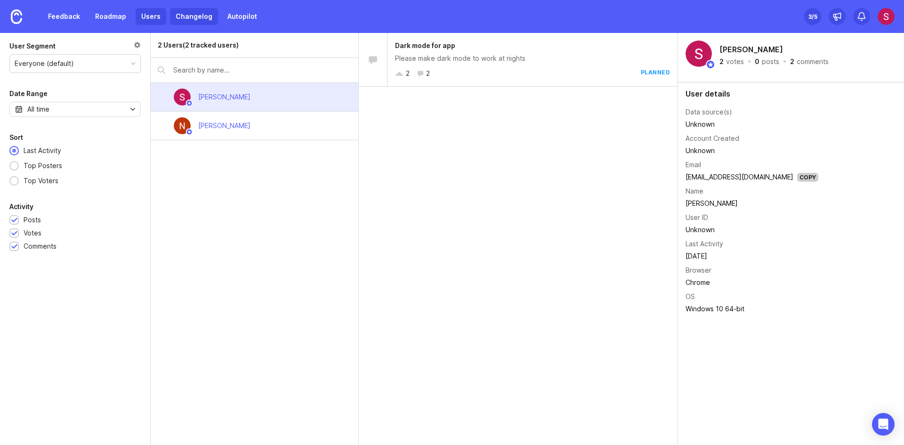
click at [193, 14] on link "Changelog" at bounding box center [194, 16] width 48 height 17
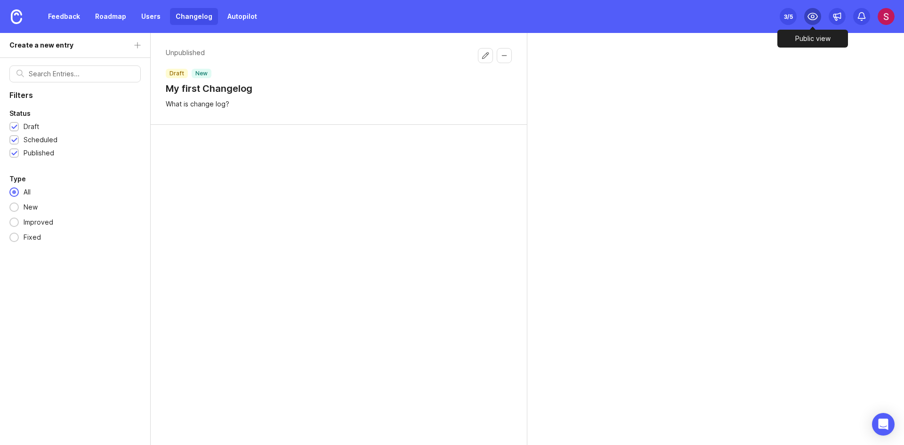
click at [815, 17] on icon at bounding box center [812, 16] width 11 height 11
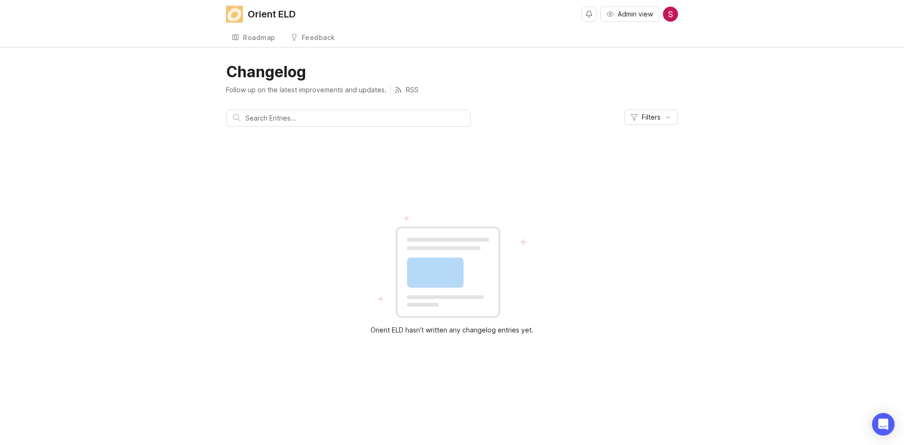
click at [554, 90] on div "Follow up on the latest improvements and updates. RSS" at bounding box center [452, 89] width 452 height 9
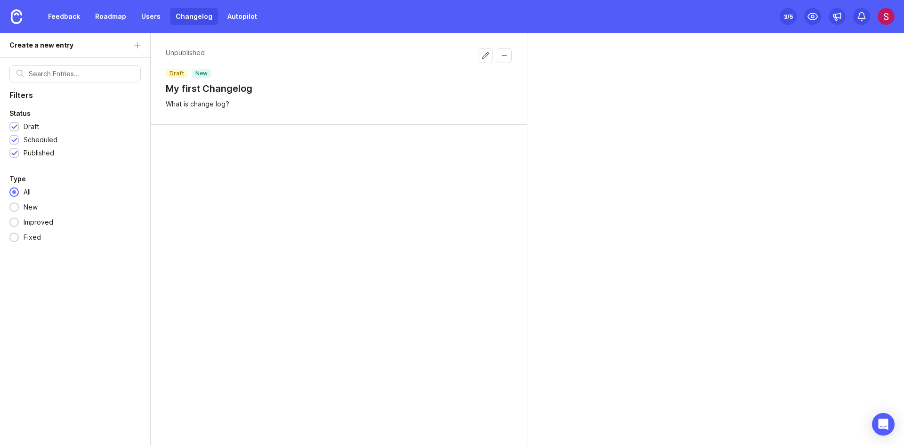
click at [131, 15] on div "Feedback Roadmap Users Changelog Autopilot" at bounding box center [152, 16] width 220 height 17
click at [141, 13] on link "Users" at bounding box center [151, 16] width 31 height 17
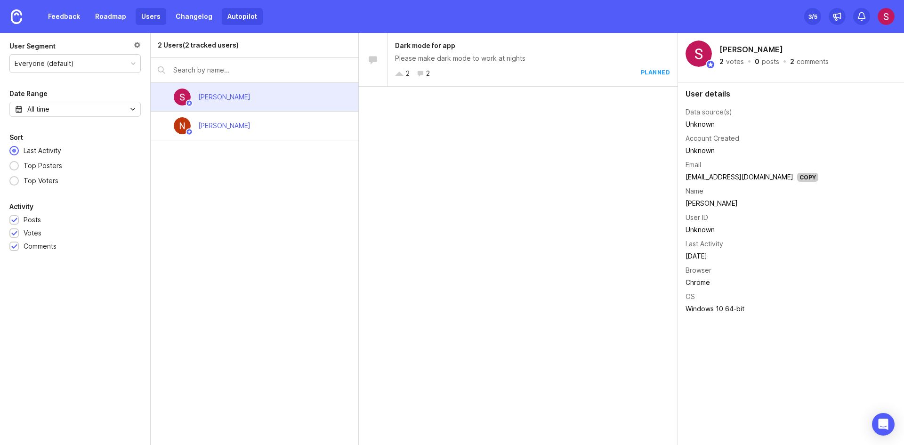
click at [236, 17] on link "Autopilot" at bounding box center [242, 16] width 41 height 17
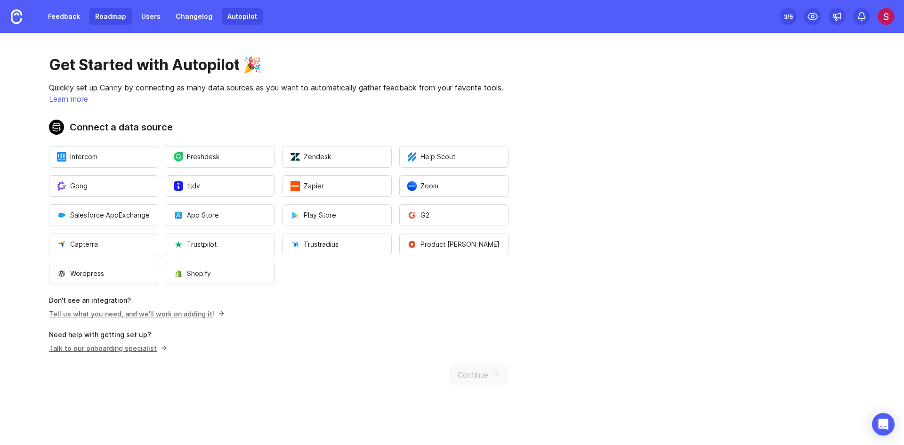
click at [103, 16] on link "Roadmap" at bounding box center [110, 16] width 42 height 17
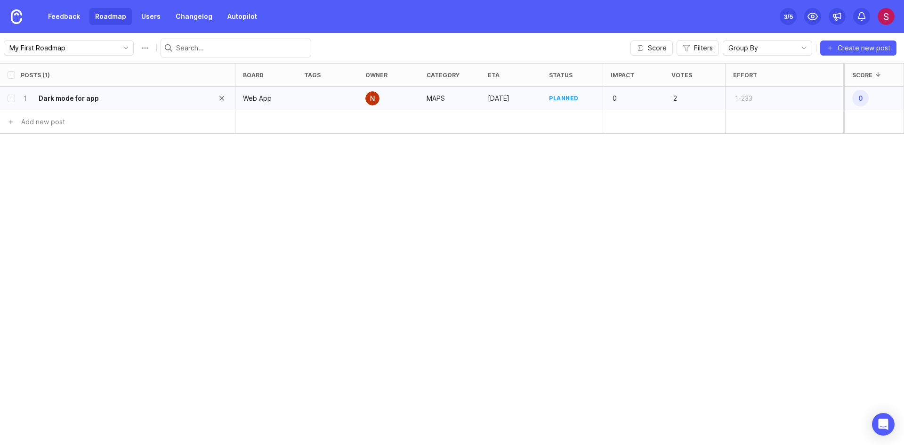
click at [67, 97] on h6 "Dark mode for app" at bounding box center [69, 98] width 60 height 9
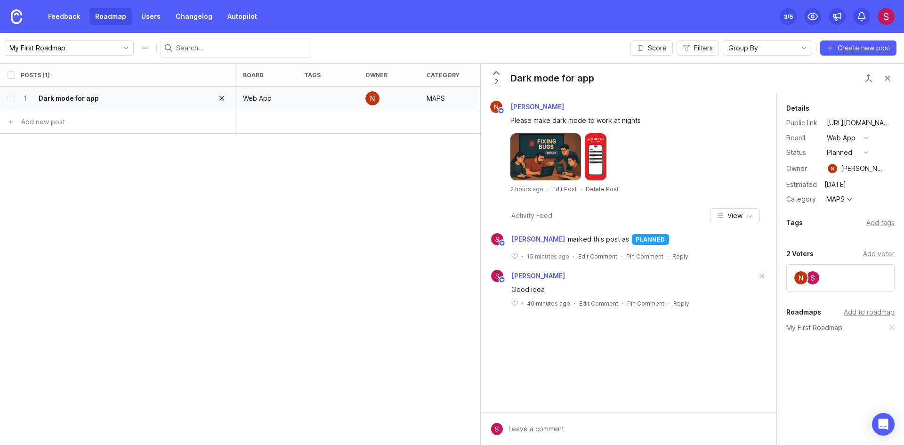
click at [219, 99] on icon "delete post" at bounding box center [222, 98] width 8 height 9
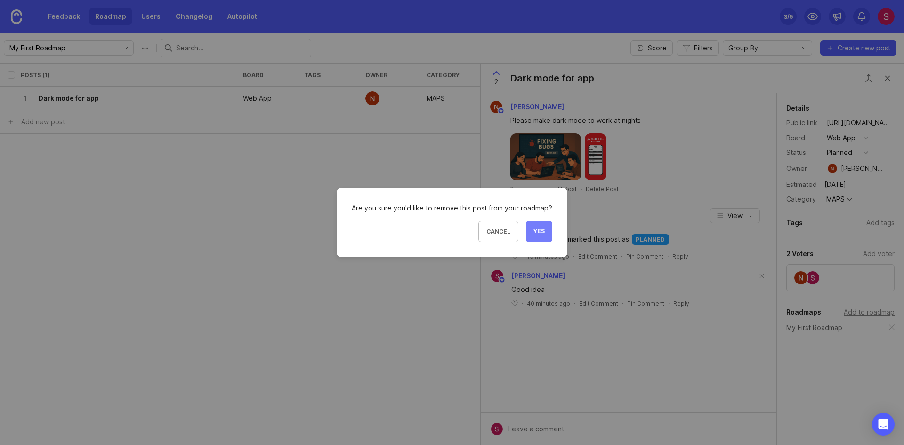
click at [535, 224] on button "Yes" at bounding box center [539, 231] width 26 height 21
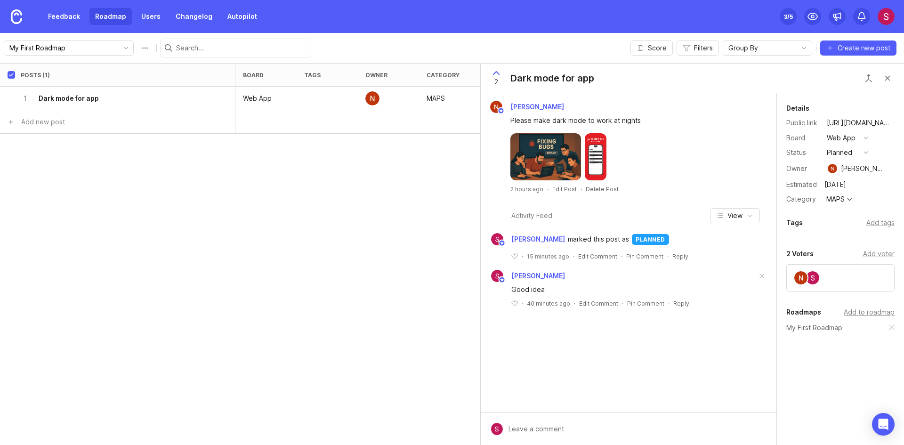
checkbox input "true"
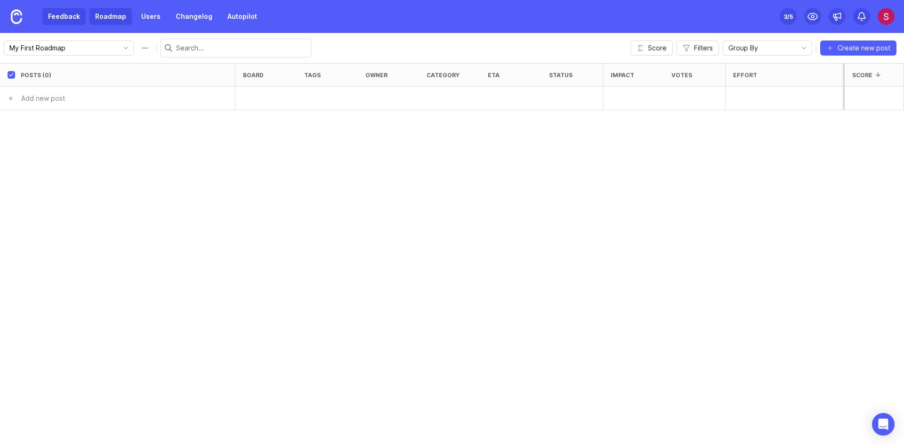
click at [48, 19] on link "Feedback" at bounding box center [63, 16] width 43 height 17
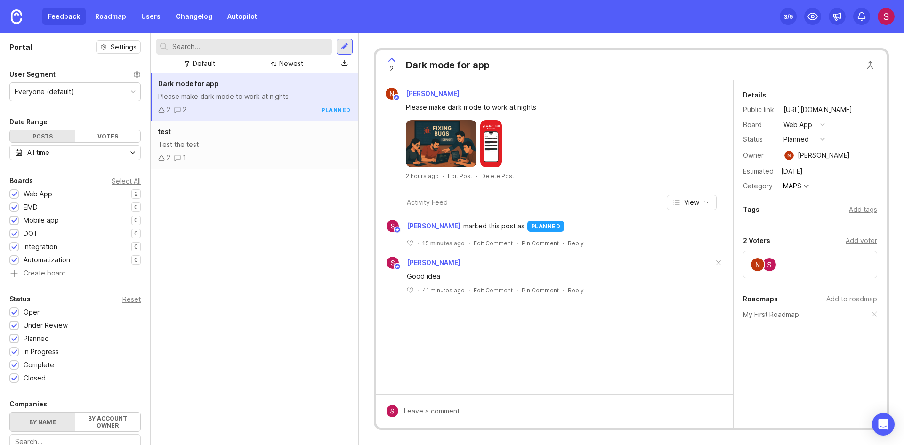
drag, startPoint x: 327, startPoint y: 84, endPoint x: 281, endPoint y: 102, distance: 49.5
click at [282, 101] on div "Please make dark mode to work at nights" at bounding box center [254, 96] width 192 height 10
click at [710, 203] on button "View" at bounding box center [691, 202] width 50 height 15
click at [671, 128] on div at bounding box center [560, 143] width 308 height 47
click at [348, 80] on div "Dark mode for app" at bounding box center [254, 84] width 192 height 10
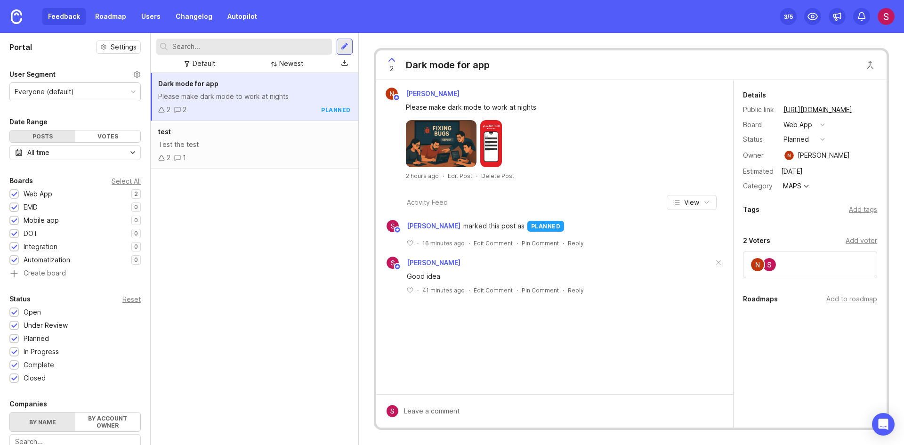
click at [297, 84] on div "Dark mode for app" at bounding box center [254, 84] width 192 height 10
click at [346, 45] on div at bounding box center [345, 46] width 8 height 8
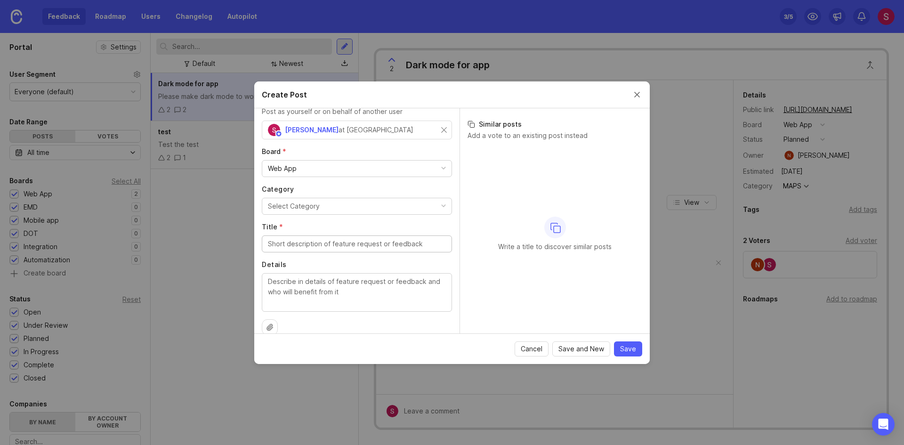
scroll to position [38, 0]
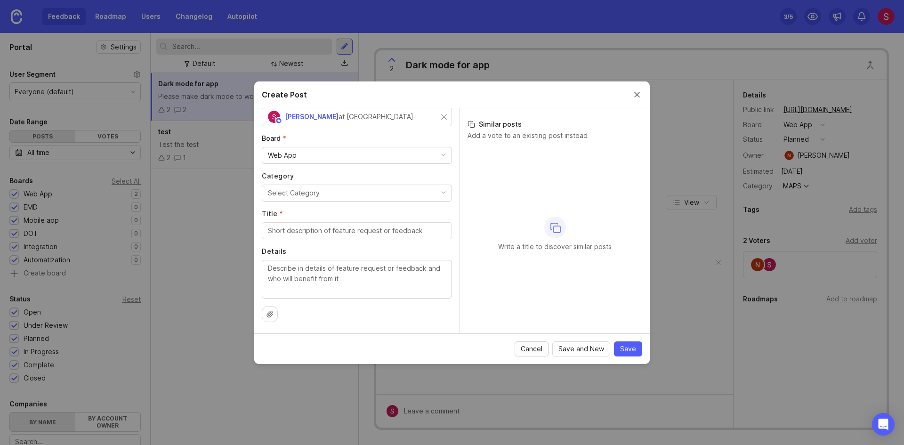
click at [527, 349] on span "Cancel" at bounding box center [532, 348] width 22 height 9
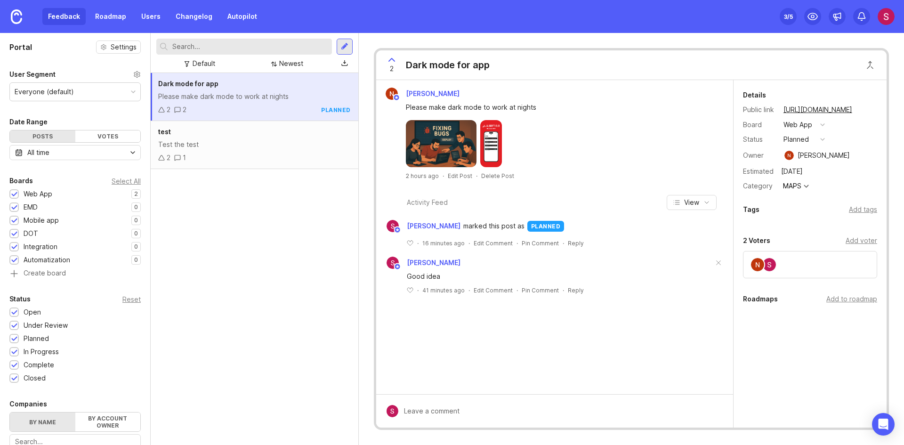
click at [481, 148] on img at bounding box center [491, 143] width 22 height 47
click at [287, 171] on div "Dark mode for app Please make dark mode to work at nights 2 2 planned test Test…" at bounding box center [255, 259] width 208 height 372
click at [295, 247] on div "Dark mode for app Please make dark mode to work at nights 2 2 planned test Test…" at bounding box center [255, 259] width 208 height 372
click at [294, 138] on div "test Test the test 2 1" at bounding box center [255, 145] width 208 height 48
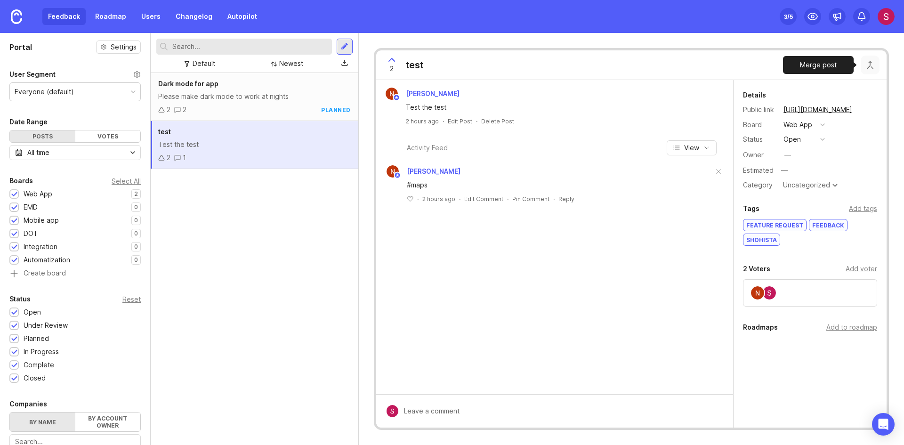
click at [865, 63] on button "Close button" at bounding box center [869, 65] width 19 height 19
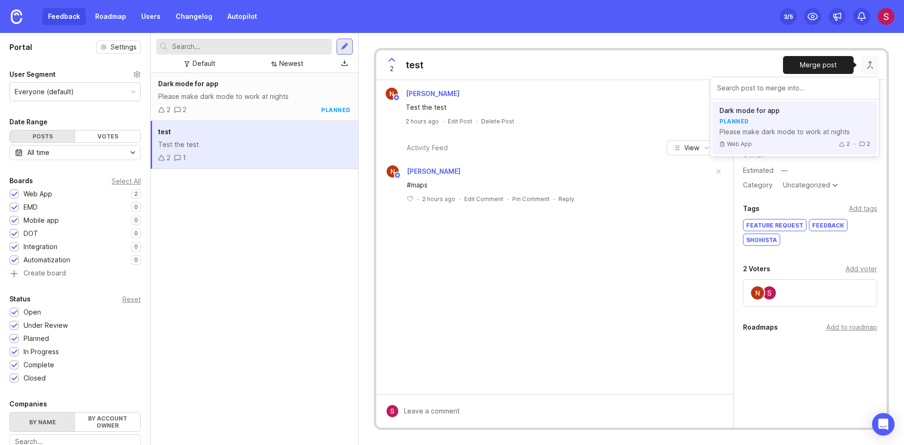
click at [784, 121] on div "planned" at bounding box center [794, 121] width 151 height 8
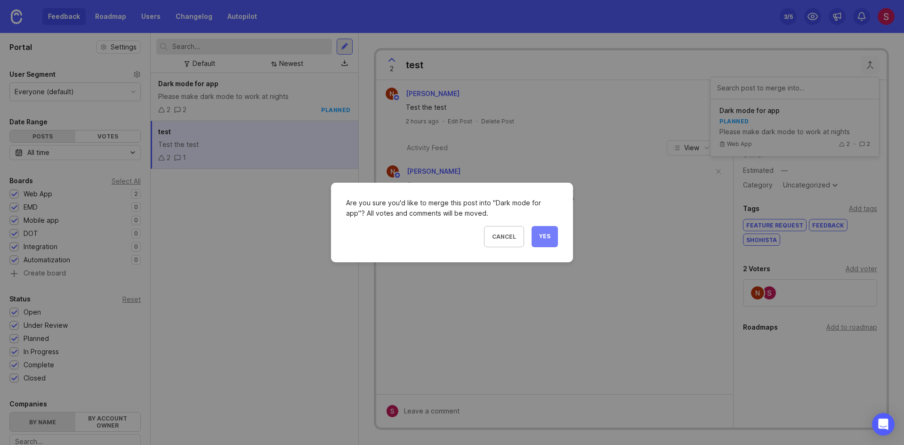
click at [535, 234] on button "Yes" at bounding box center [544, 236] width 26 height 21
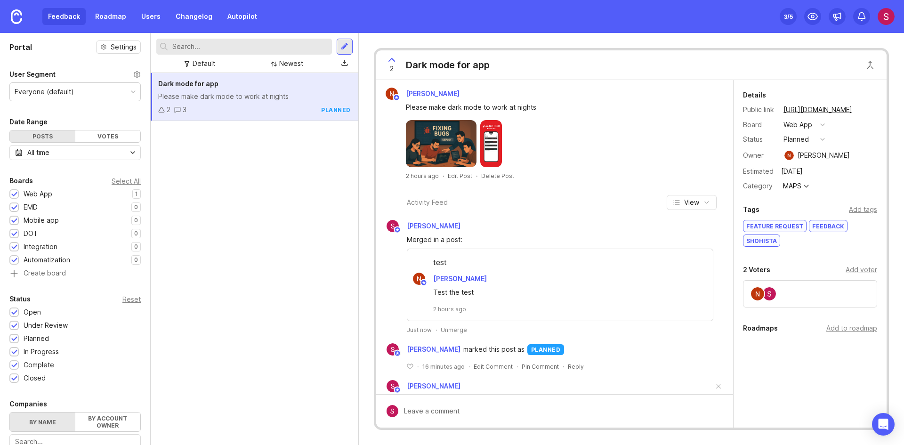
drag, startPoint x: 236, startPoint y: 92, endPoint x: 178, endPoint y: 170, distance: 96.6
click at [177, 170] on div "Dark mode for app Please make dark mode to work at nights 2 3 planned" at bounding box center [255, 259] width 208 height 372
click at [288, 210] on div "Dark mode for app Please make dark mode to work at nights 2 3 planned" at bounding box center [255, 259] width 208 height 372
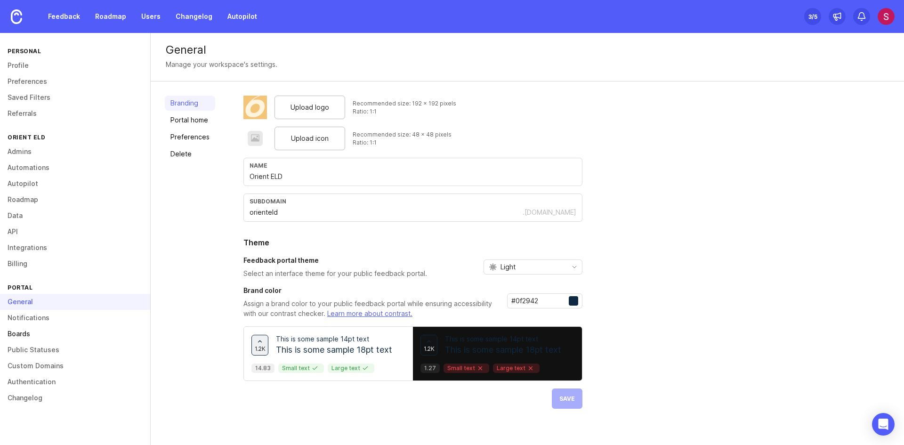
click at [39, 334] on link "Boards" at bounding box center [75, 334] width 150 height 16
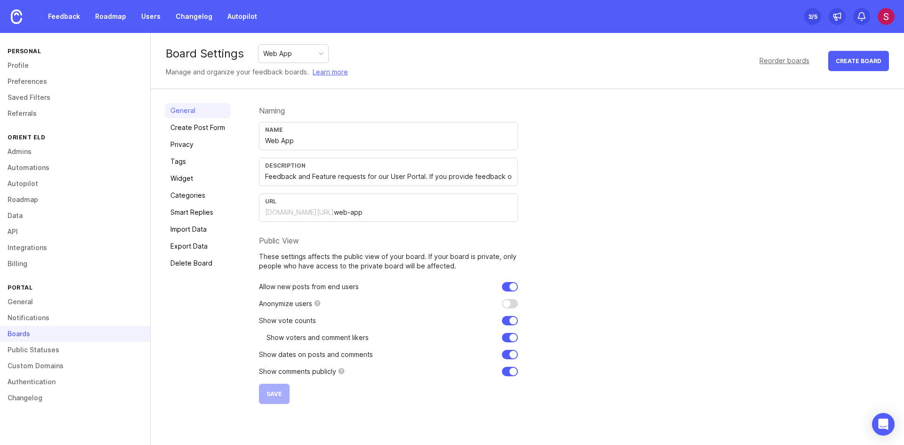
click at [69, 6] on div "Feedback Roadmap Users Changelog Autopilot" at bounding box center [131, 16] width 263 height 33
click at [72, 16] on link "Feedback" at bounding box center [63, 16] width 43 height 17
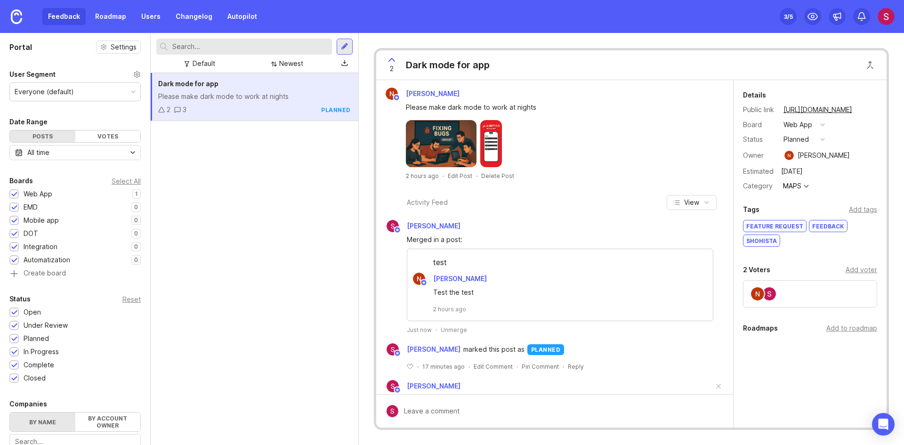
click at [394, 63] on icon at bounding box center [391, 59] width 11 height 11
click at [394, 56] on icon at bounding box center [391, 59] width 11 height 11
click at [392, 60] on icon at bounding box center [391, 59] width 11 height 11
click at [313, 169] on div "Dark mode for app Please make dark mode to work at nights 2 3 planned" at bounding box center [255, 259] width 208 height 372
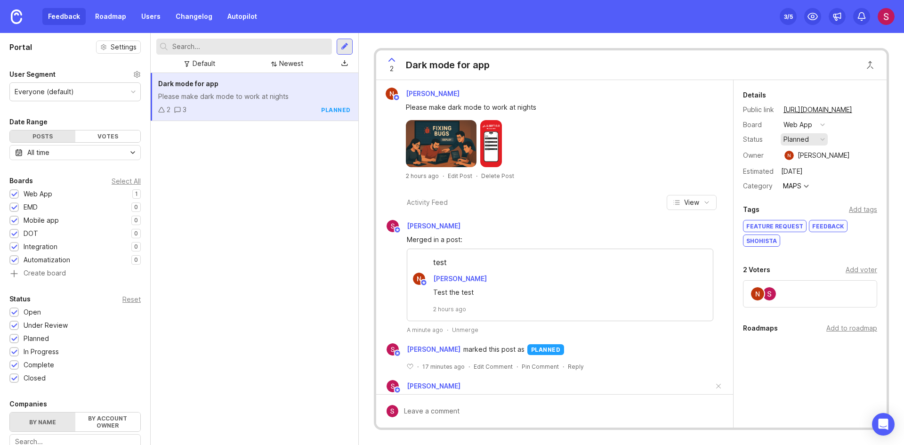
click at [801, 136] on div "planned" at bounding box center [795, 139] width 25 height 10
click at [808, 242] on div "closed" at bounding box center [797, 243] width 25 height 8
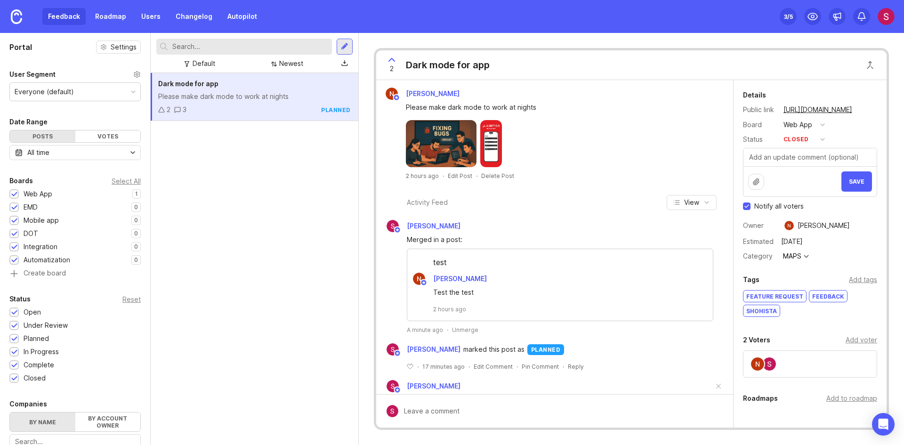
click at [249, 192] on div "Dark mode for app Please make dark mode to work at nights 2 3 planned" at bounding box center [255, 259] width 208 height 372
click at [234, 86] on div "Dark mode for app" at bounding box center [254, 84] width 192 height 10
click at [286, 69] on div "Newest" at bounding box center [287, 63] width 40 height 13
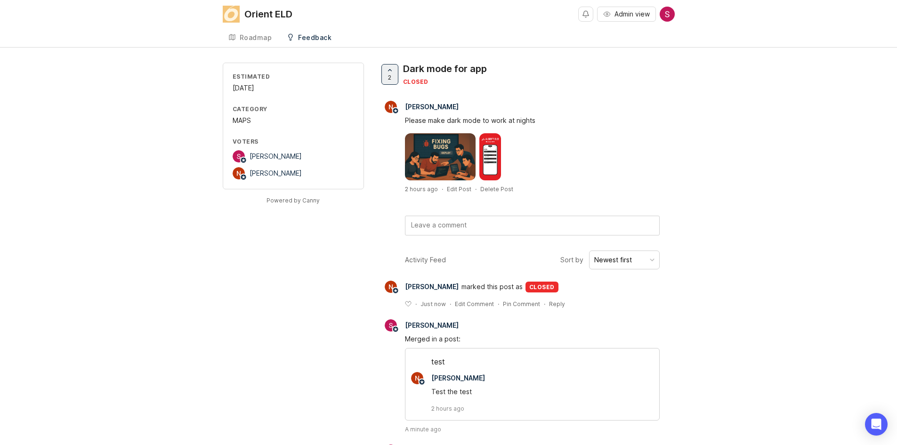
click at [546, 90] on div "2 Dark mode for app closed" at bounding box center [527, 78] width 296 height 31
click at [573, 114] on div "Please make dark mode to work at nights" at bounding box center [527, 146] width 296 height 67
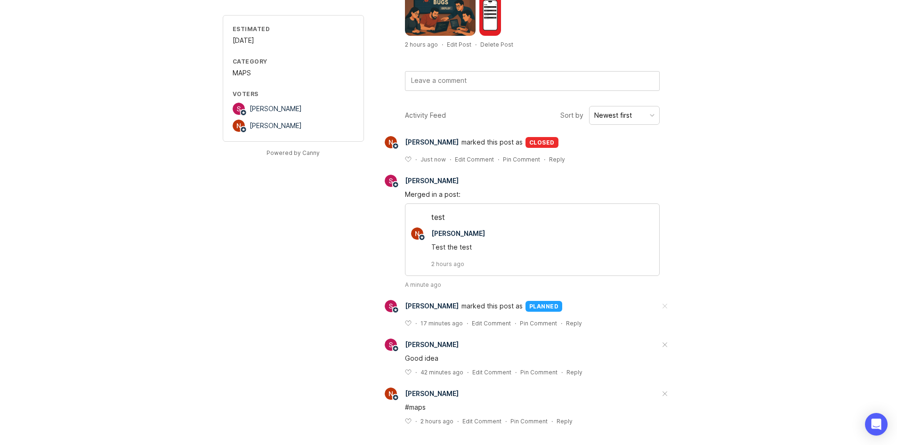
scroll to position [3, 0]
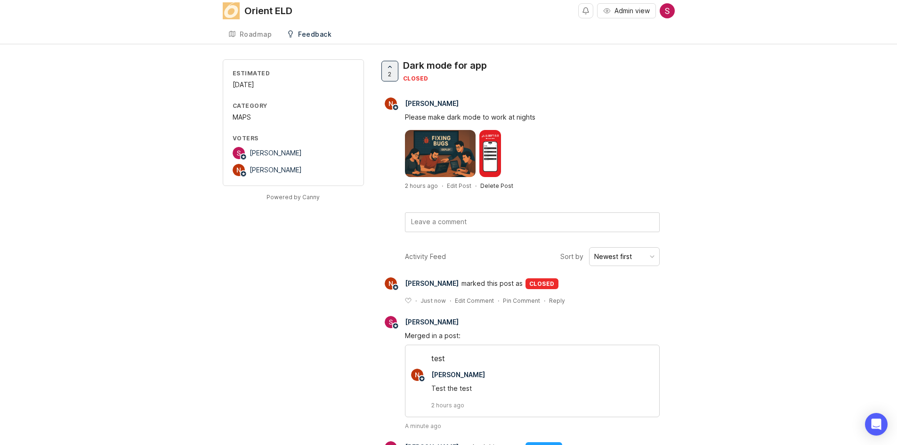
click at [495, 186] on div "Delete Post" at bounding box center [496, 186] width 33 height 8
click at [651, 169] on div at bounding box center [532, 153] width 255 height 47
click at [494, 188] on div "Delete Post" at bounding box center [496, 186] width 33 height 8
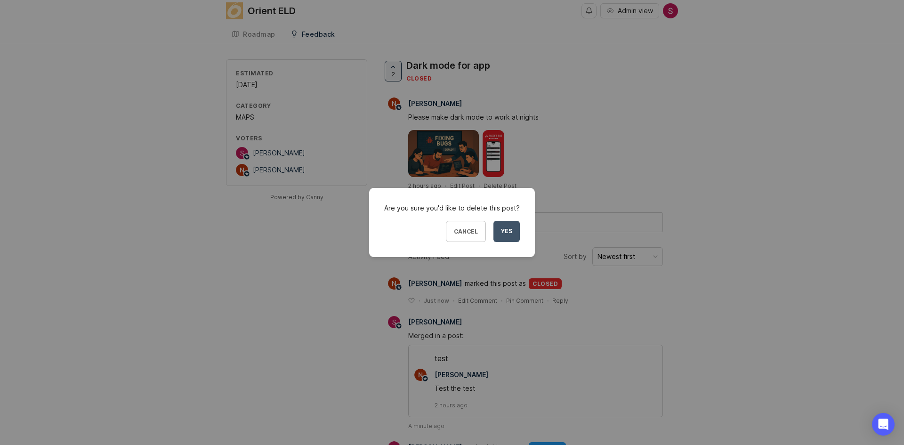
click at [502, 232] on span "Yes" at bounding box center [506, 231] width 11 height 8
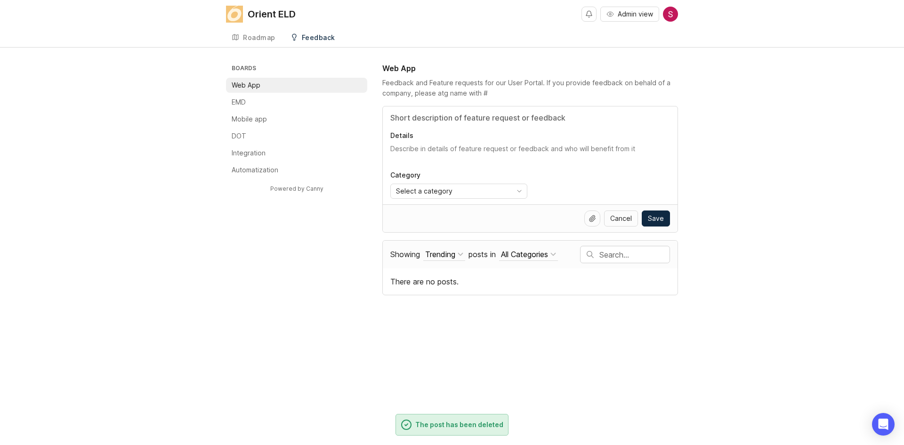
click at [589, 83] on div "Feedback and Feature requests for our User Portal. If you provide feedback on b…" at bounding box center [530, 88] width 296 height 21
click at [358, 160] on li "Integration" at bounding box center [296, 152] width 141 height 15
click at [545, 91] on div "Feedback and Feature requests for our User Portal. If you provide feedback on b…" at bounding box center [530, 88] width 296 height 21
click at [712, 216] on div "Boards Web App EMD Mobile app DOT Integration Automatization Powered by Canny W…" at bounding box center [452, 179] width 904 height 232
click at [432, 19] on div "Orient ELD Admin view Create" at bounding box center [452, 14] width 452 height 28
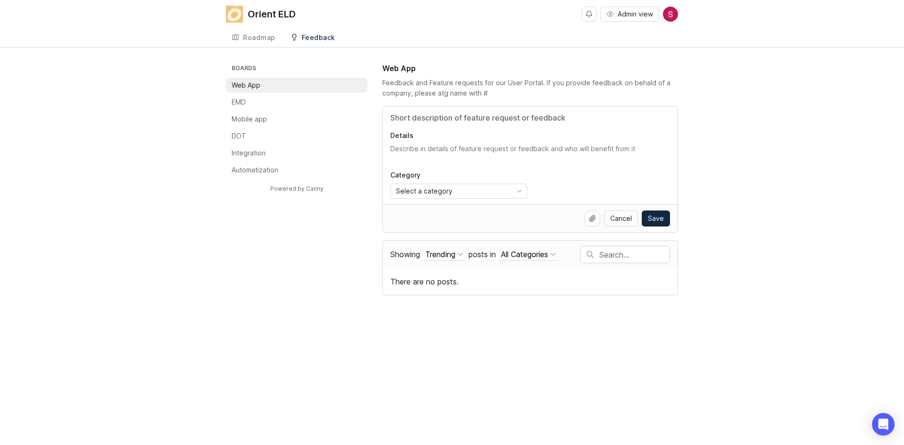
click at [817, 128] on div "Boards Web App EMD Mobile app DOT Integration Automatization Powered by Canny W…" at bounding box center [452, 179] width 904 height 232
click at [470, 92] on div "Feedback and Feature requests for our User Portal. If you provide feedback on b…" at bounding box center [530, 88] width 296 height 21
drag, startPoint x: 45, startPoint y: 213, endPoint x: 74, endPoint y: 216, distance: 29.8
click at [45, 213] on div "Boards Web App EMD Mobile app DOT Integration Automatization Powered by Canny W…" at bounding box center [452, 179] width 904 height 232
drag, startPoint x: 137, startPoint y: 96, endPoint x: 134, endPoint y: 101, distance: 5.5
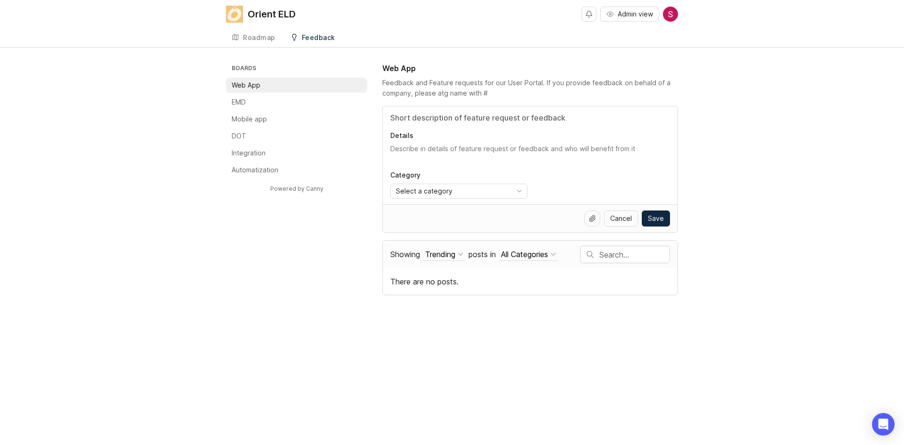
click at [137, 96] on div "Boards Web App EMD Mobile app DOT Integration Automatization Powered by Canny W…" at bounding box center [452, 179] width 904 height 232
click at [44, 113] on div "Boards Web App EMD Mobile app DOT Integration Automatization Powered by Canny W…" at bounding box center [452, 179] width 904 height 232
click at [428, 33] on div "Roadmap Feedback Web App 0" at bounding box center [452, 37] width 452 height 19
click at [667, 14] on img at bounding box center [670, 14] width 15 height 15
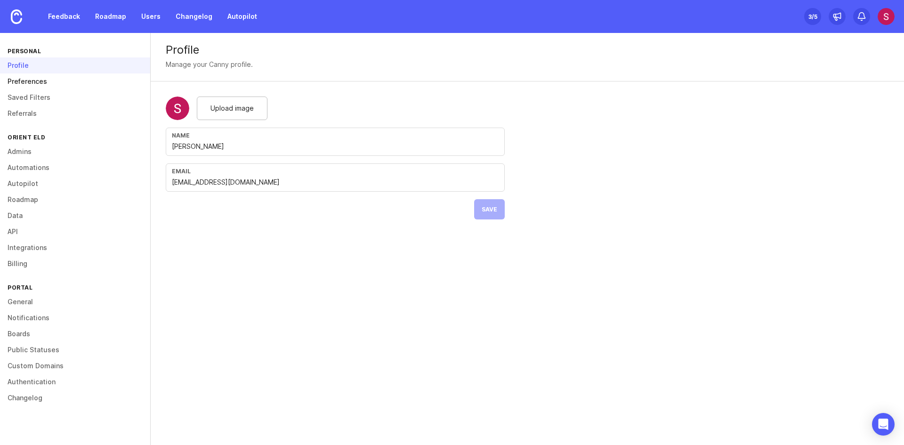
click at [33, 82] on link "Preferences" at bounding box center [75, 81] width 150 height 16
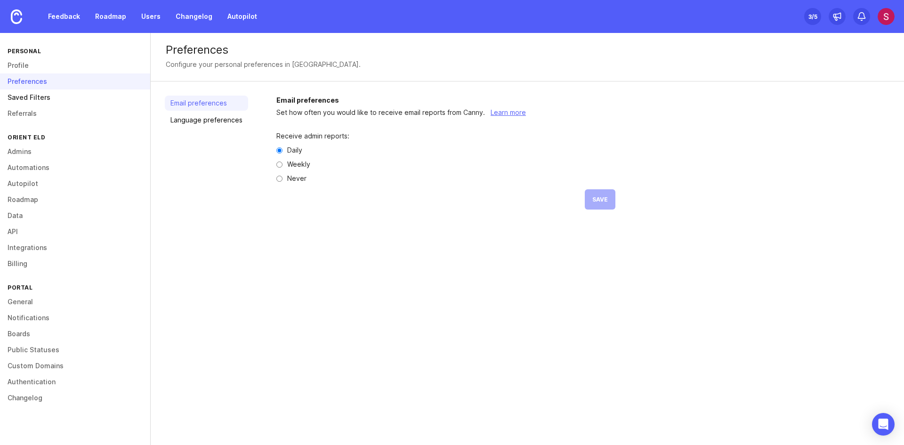
click at [33, 91] on link "Saved Filters" at bounding box center [75, 97] width 150 height 16
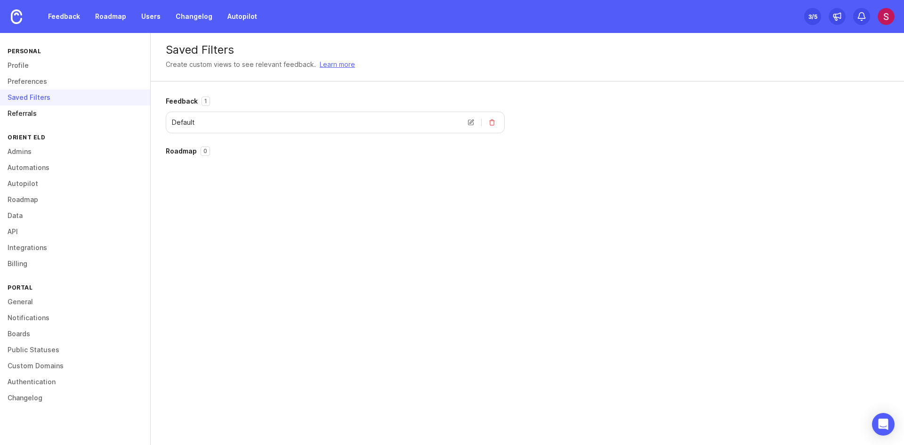
click at [36, 109] on link "Referrals" at bounding box center [75, 113] width 150 height 16
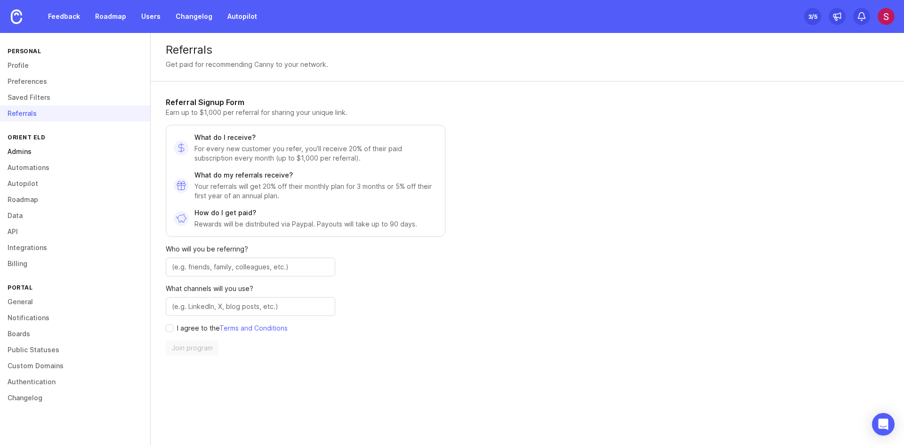
click at [25, 151] on link "Admins" at bounding box center [75, 152] width 150 height 16
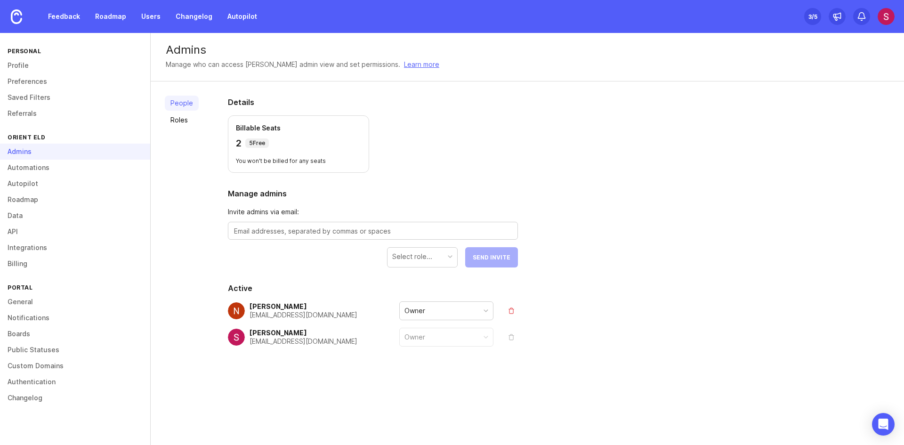
click at [486, 310] on div at bounding box center [485, 310] width 5 height 5
click at [342, 299] on section "Active Naufal Vagapov nvagapov@mgkeld.com Owner Shohista Ergasheva shergasheva@…" at bounding box center [373, 325] width 290 height 87
click at [54, 170] on link "Automations" at bounding box center [75, 168] width 150 height 16
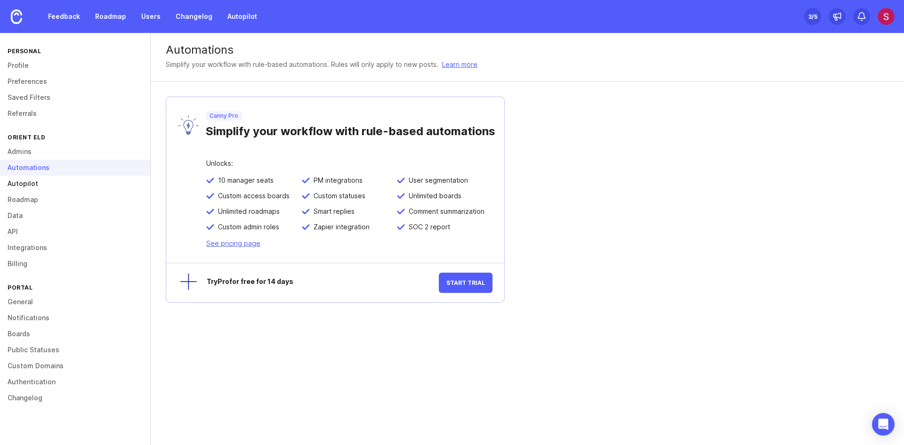
click at [32, 182] on link "Autopilot" at bounding box center [75, 184] width 150 height 16
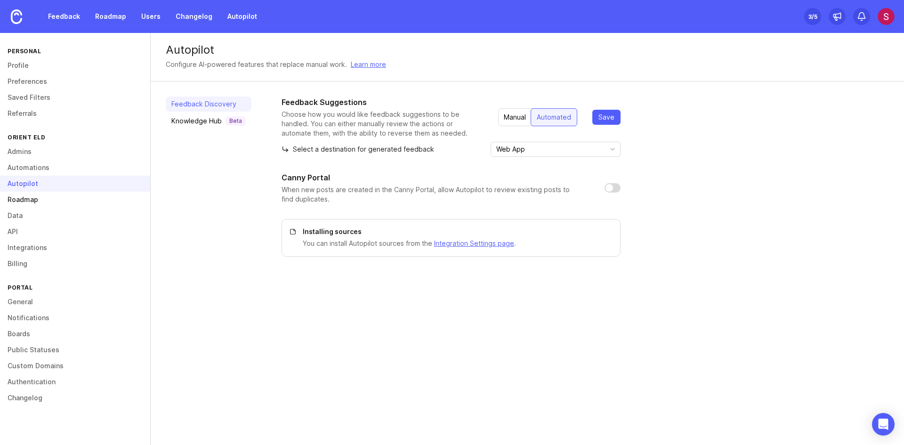
click at [31, 199] on link "Roadmap" at bounding box center [75, 200] width 150 height 16
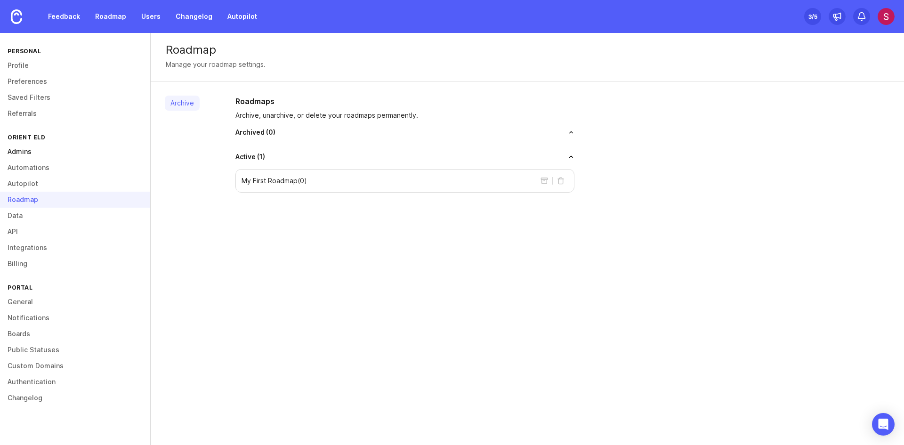
click at [26, 154] on link "Admins" at bounding box center [75, 152] width 150 height 16
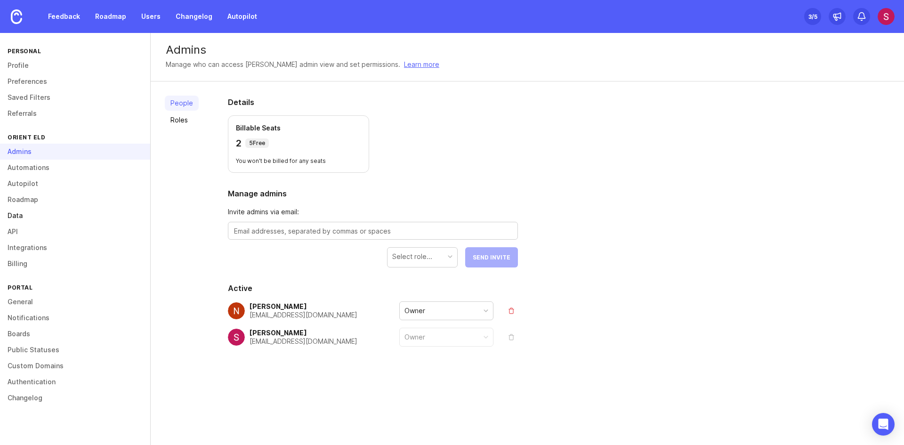
click at [20, 211] on link "Data" at bounding box center [75, 216] width 150 height 16
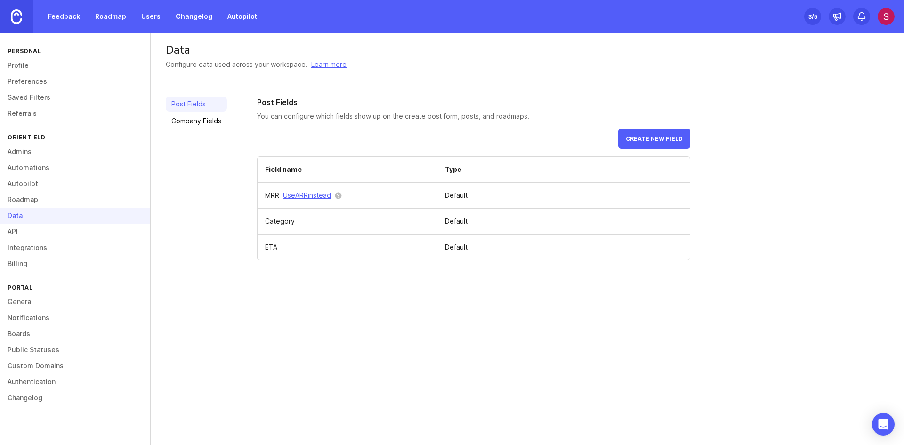
click at [19, 25] on link at bounding box center [16, 16] width 33 height 33
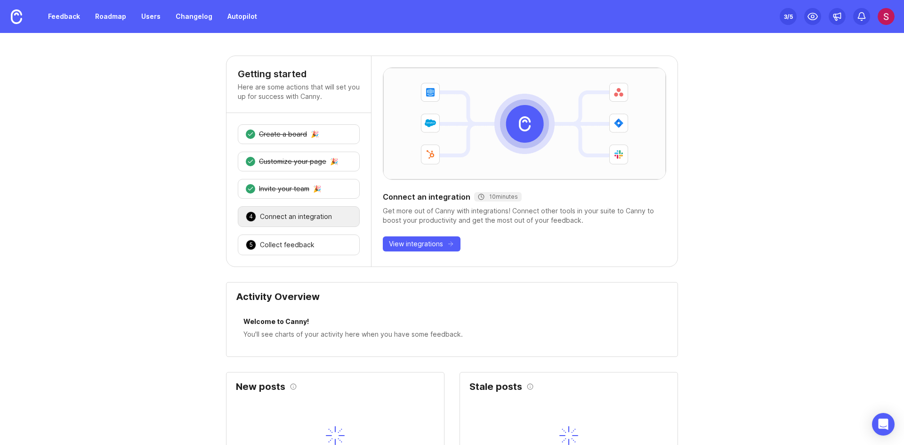
click at [889, 12] on img at bounding box center [885, 16] width 17 height 17
click at [56, 28] on div "Feedback Roadmap Users Changelog Autopilot" at bounding box center [131, 16] width 263 height 33
click at [57, 20] on link "Feedback" at bounding box center [63, 16] width 43 height 17
